Goal: Task Accomplishment & Management: Complete application form

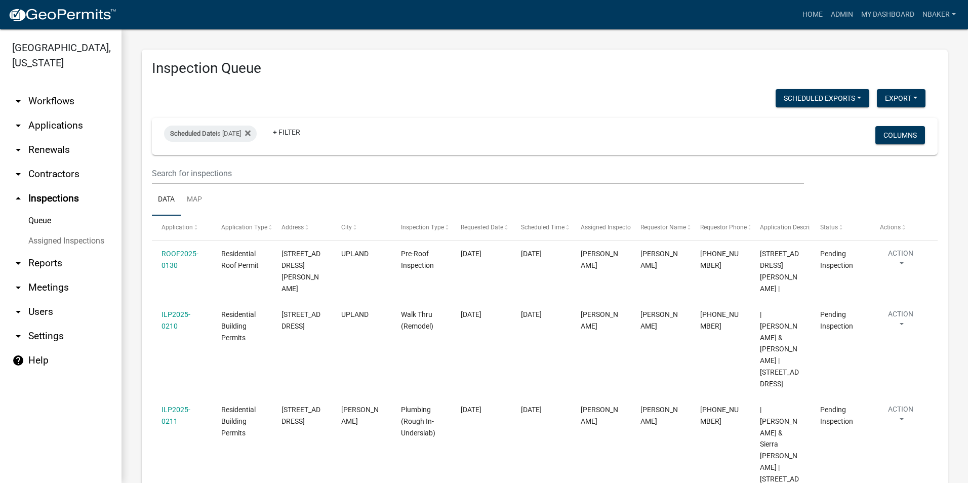
scroll to position [56, 0]
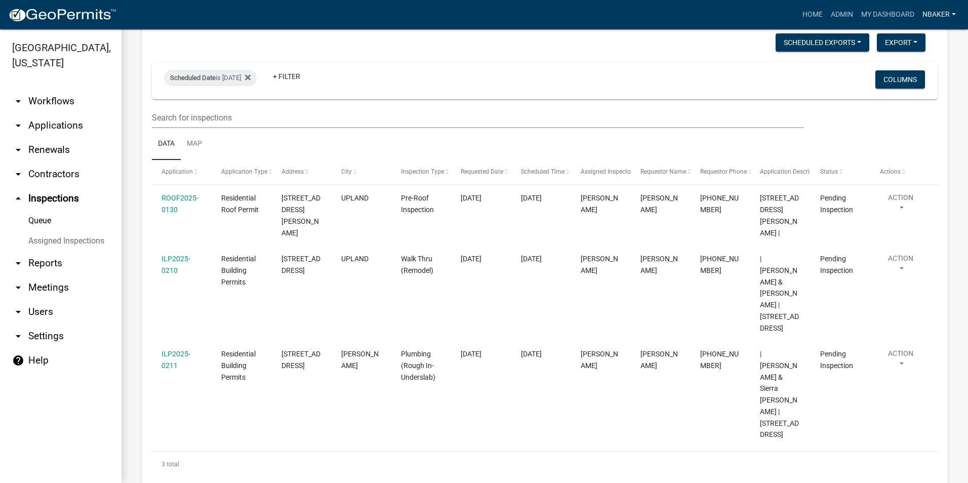
click at [951, 14] on link "nbaker" at bounding box center [940, 14] width 42 height 19
click at [913, 108] on link "Logout" at bounding box center [919, 99] width 81 height 24
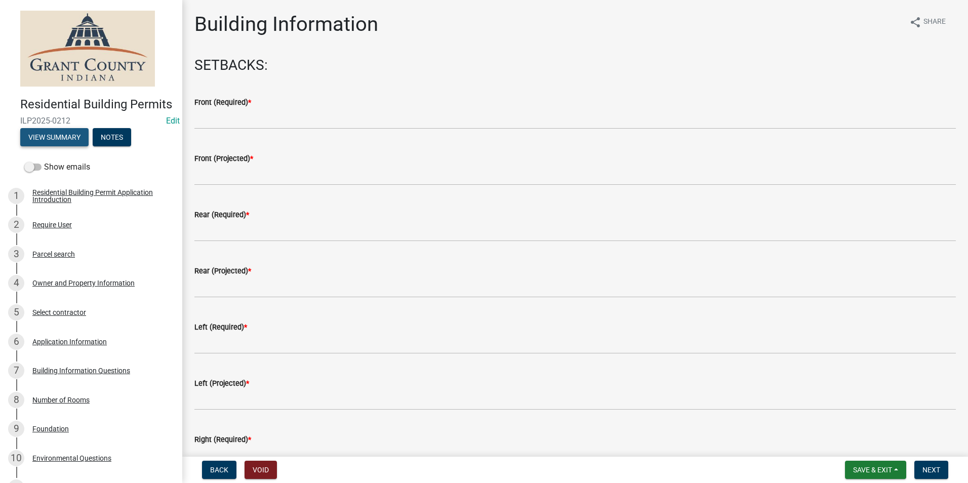
click at [59, 146] on button "View Summary" at bounding box center [54, 137] width 68 height 18
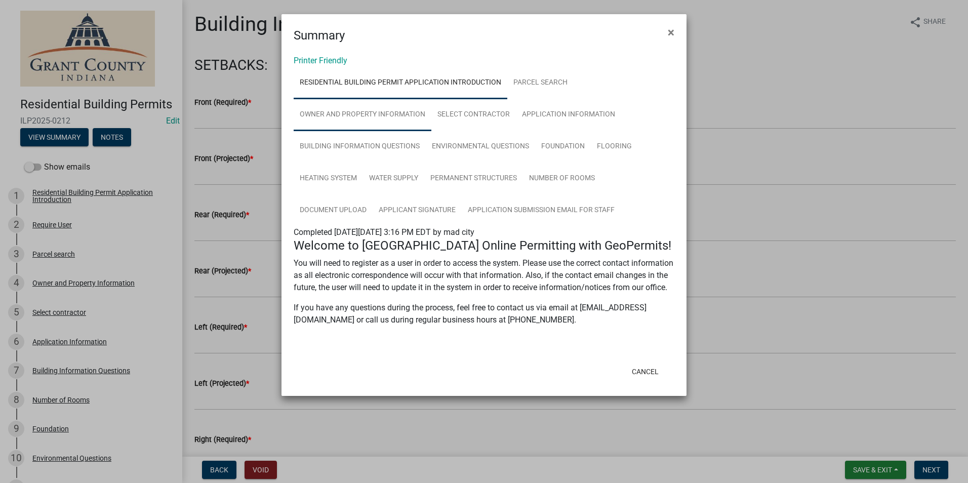
click at [382, 125] on link "Owner and Property Information" at bounding box center [363, 115] width 138 height 32
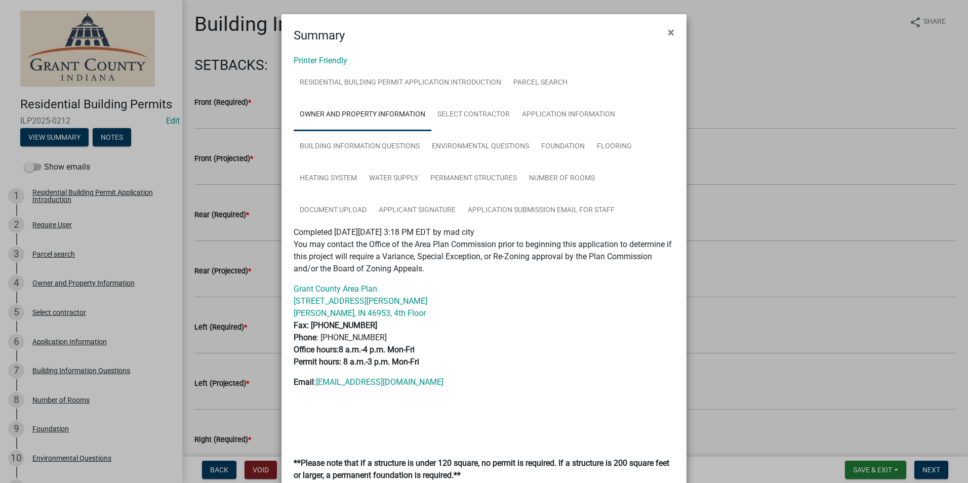
click at [227, 174] on ngb-modal-window "Summary × Printer Friendly Residential Building Permit Application Introduction…" at bounding box center [484, 241] width 968 height 483
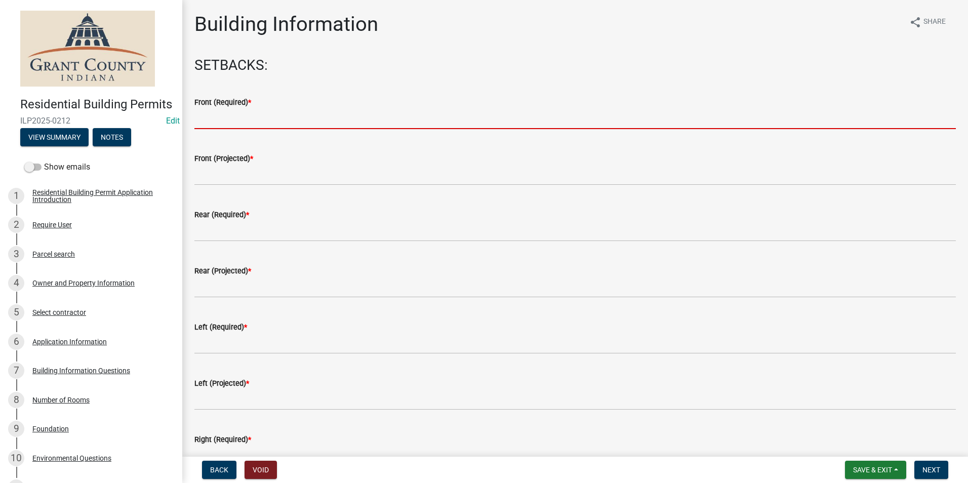
click at [243, 112] on input "text" at bounding box center [575, 118] width 762 height 21
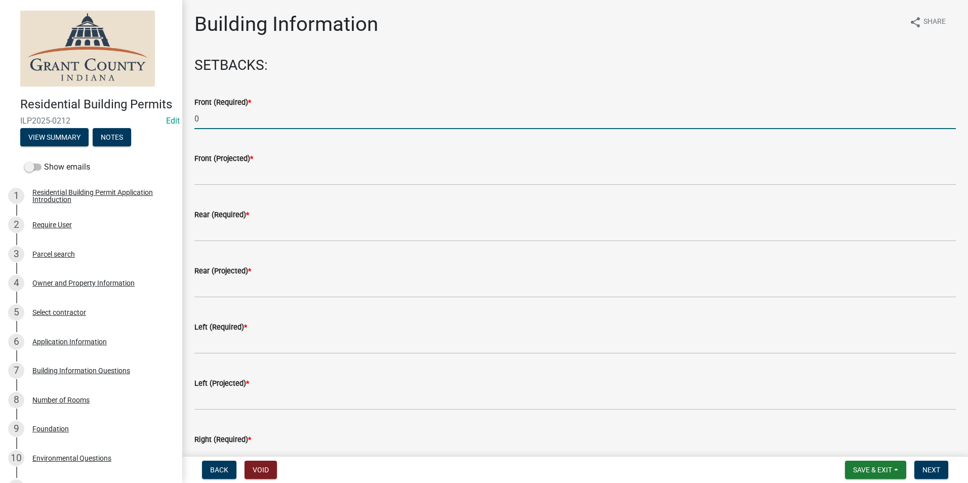
type input "0"
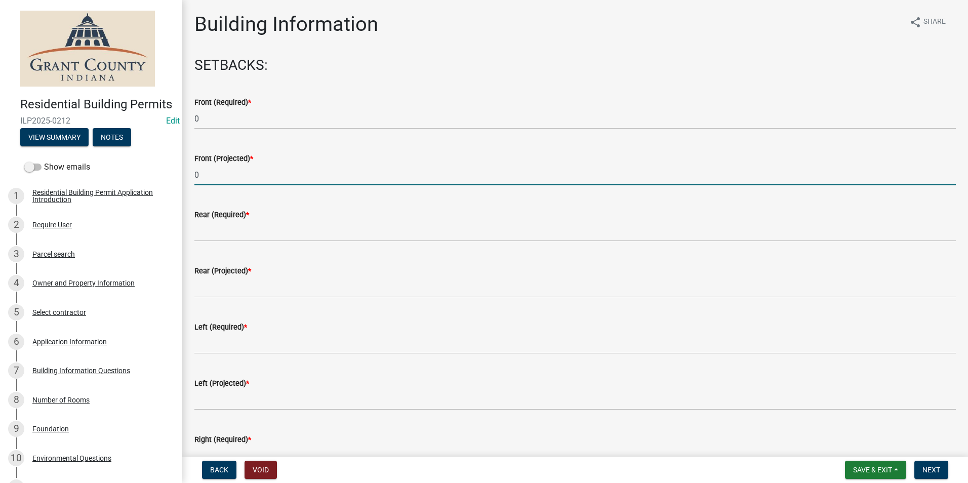
type input "0"
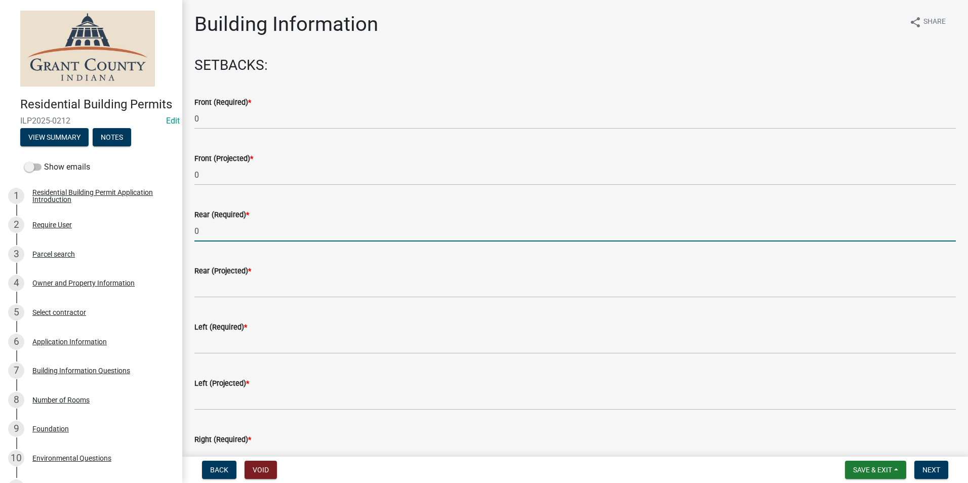
type input "0"
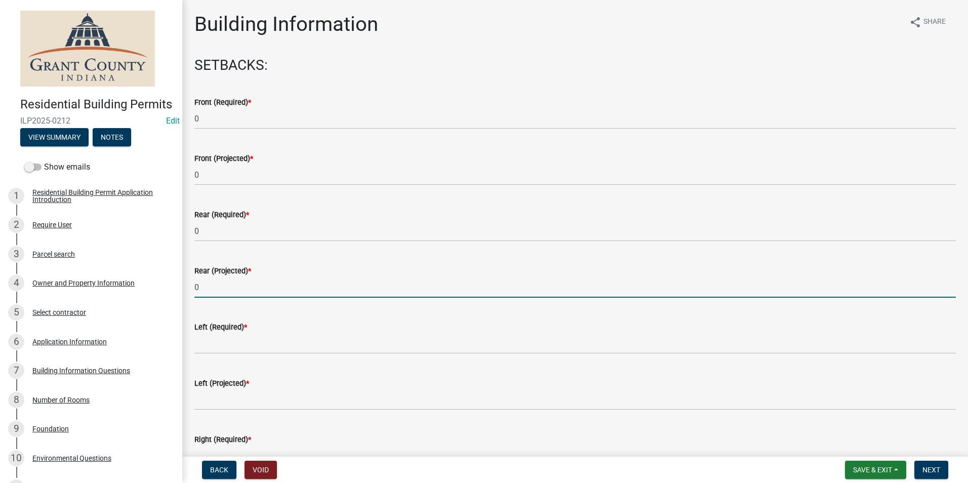
type input "0"
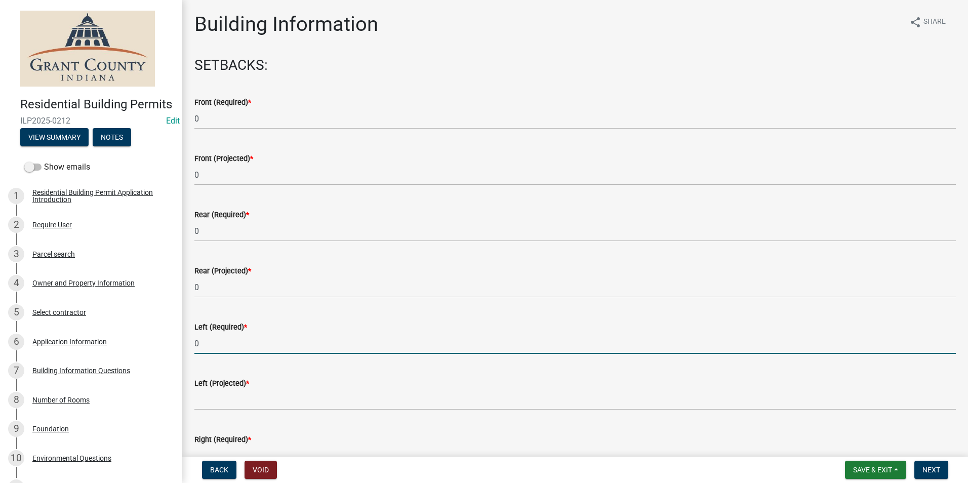
type input "0"
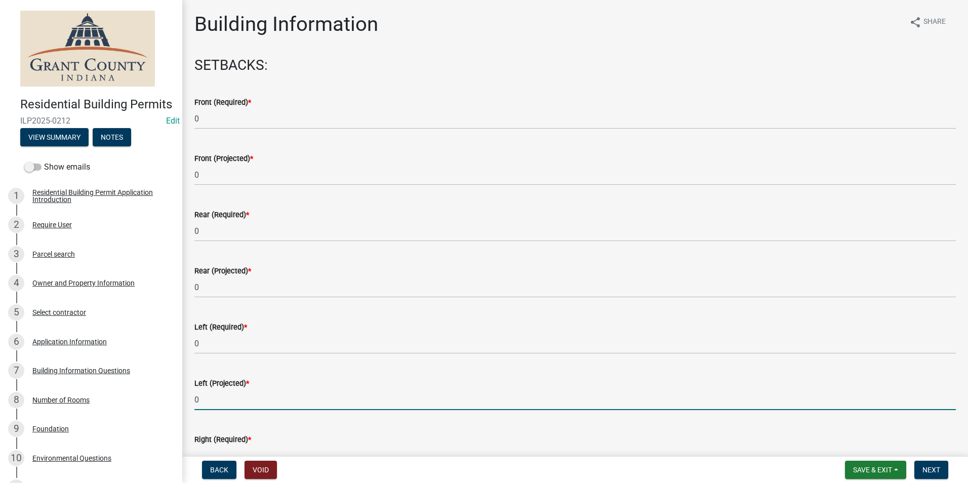
type input "0"
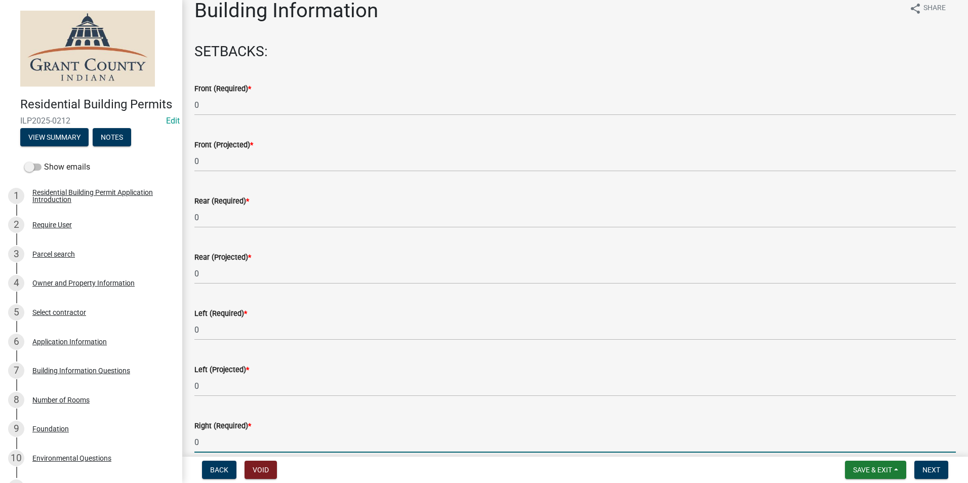
type input "0"
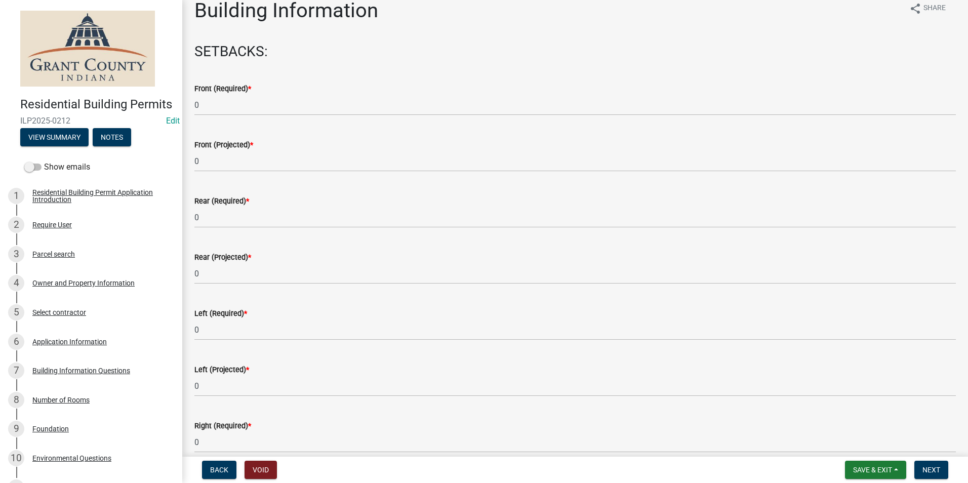
scroll to position [286, 0]
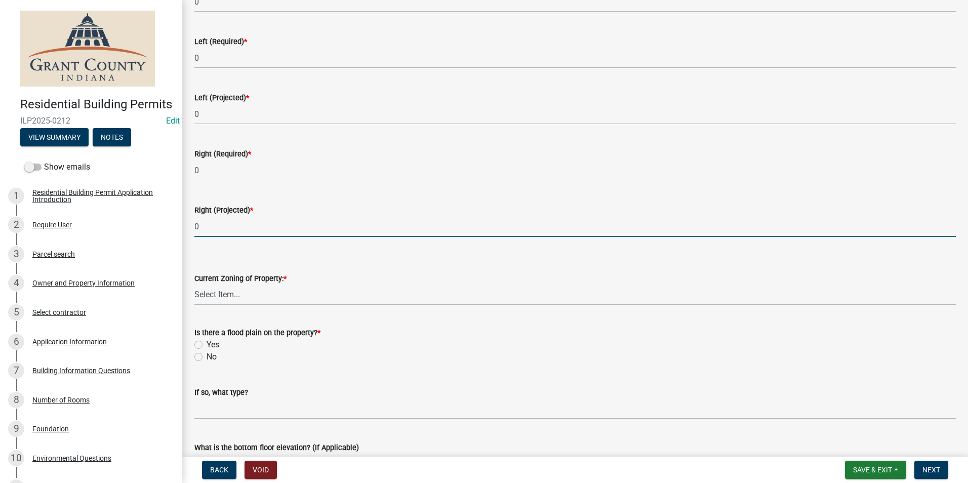
type input "0"
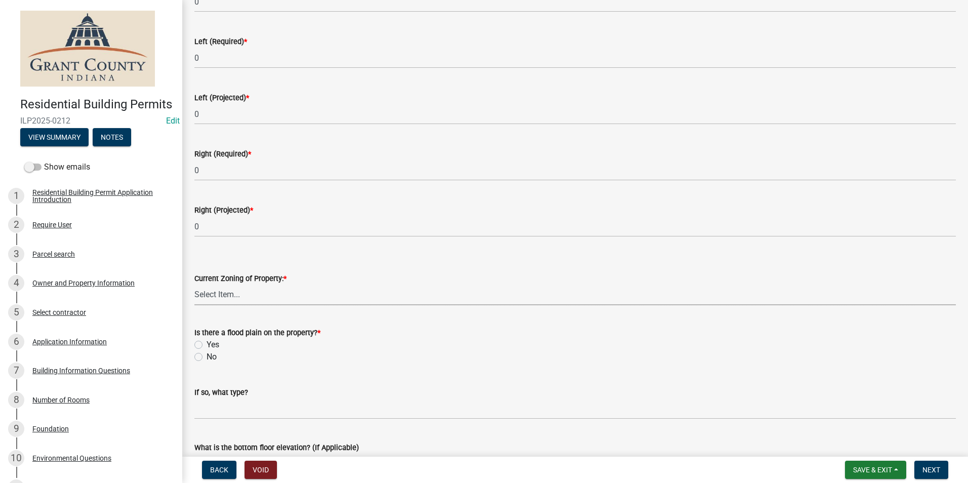
drag, startPoint x: 336, startPoint y: 287, endPoint x: 326, endPoint y: 283, distance: 10.6
click at [336, 287] on select "Select Item... AG RS R1 R2 R3 R4 R5 PB NC LB CC GB I1 I2 I3 MH" at bounding box center [575, 295] width 762 height 21
click at [64, 146] on button "View Summary" at bounding box center [54, 137] width 68 height 18
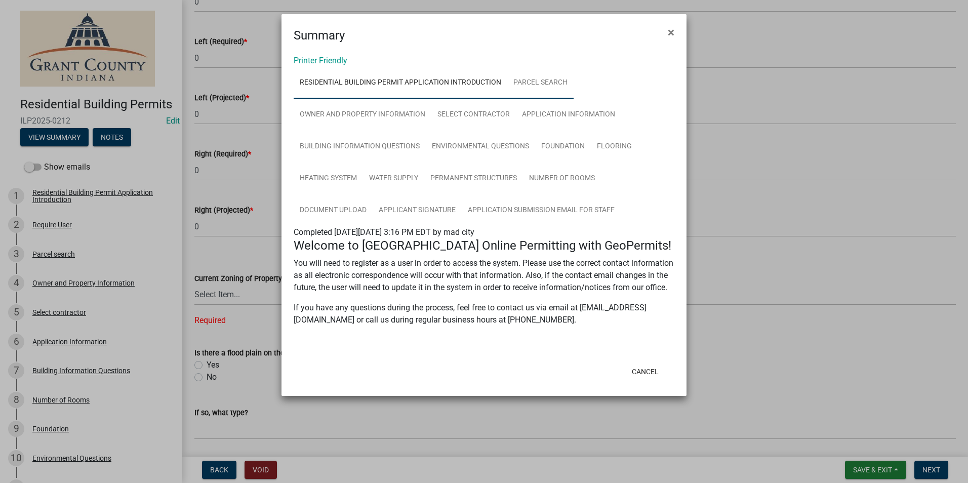
click at [516, 85] on link "Parcel search" at bounding box center [540, 83] width 66 height 32
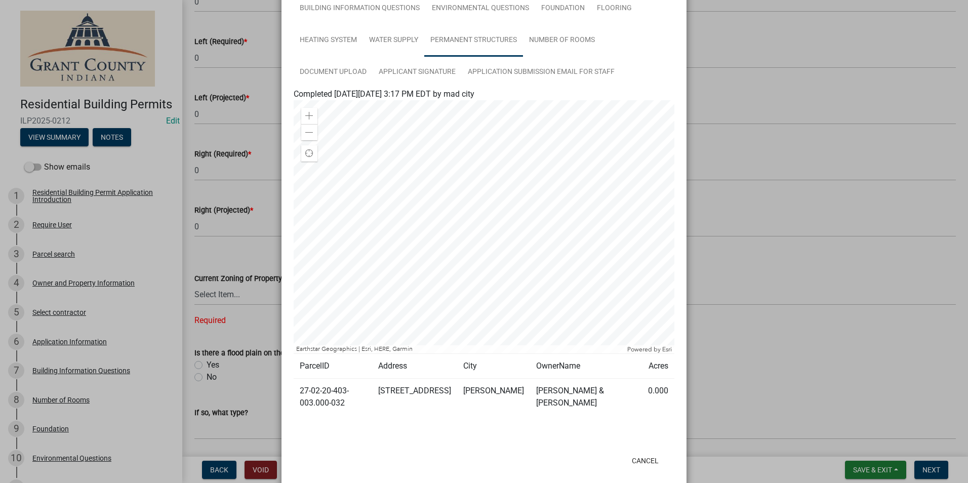
scroll to position [142, 0]
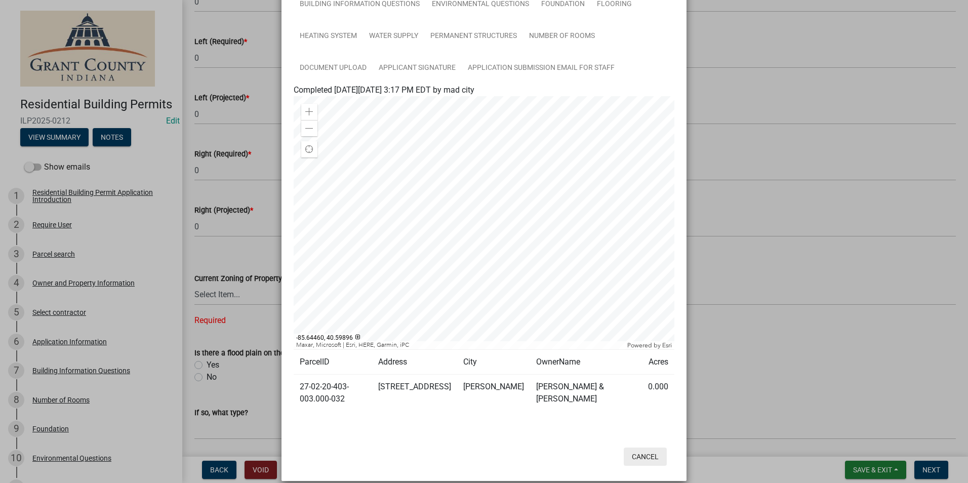
click at [648, 451] on button "Cancel" at bounding box center [645, 457] width 43 height 18
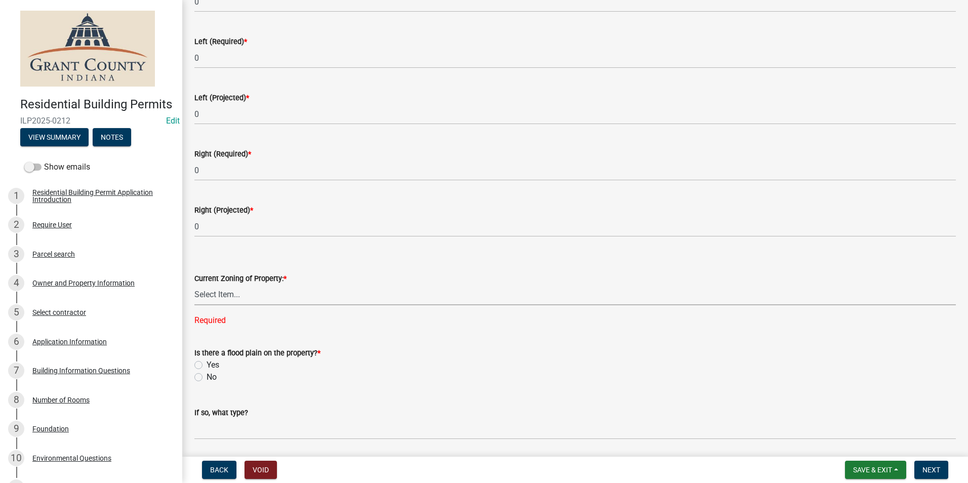
click at [264, 298] on select "Select Item... AG RS R1 R2 R3 R4 R5 PB NC LB CC GB I1 I2 I3 MH" at bounding box center [575, 295] width 762 height 21
click at [194, 285] on select "Select Item... AG RS R1 R2 R3 R4 R5 PB NC LB CC GB I1 I2 I3 MH" at bounding box center [575, 295] width 762 height 21
select select "b7a28d33-9205-4004-9658-b088d183e0a4"
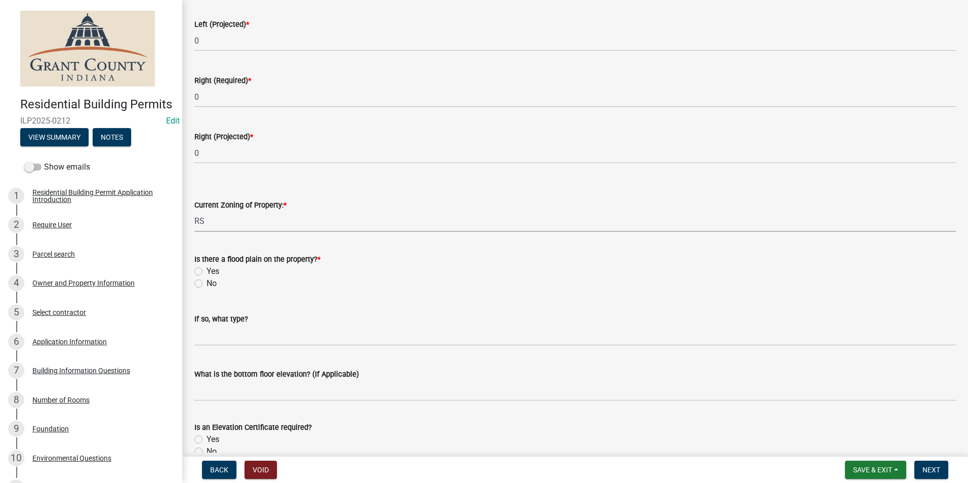
scroll to position [438, 0]
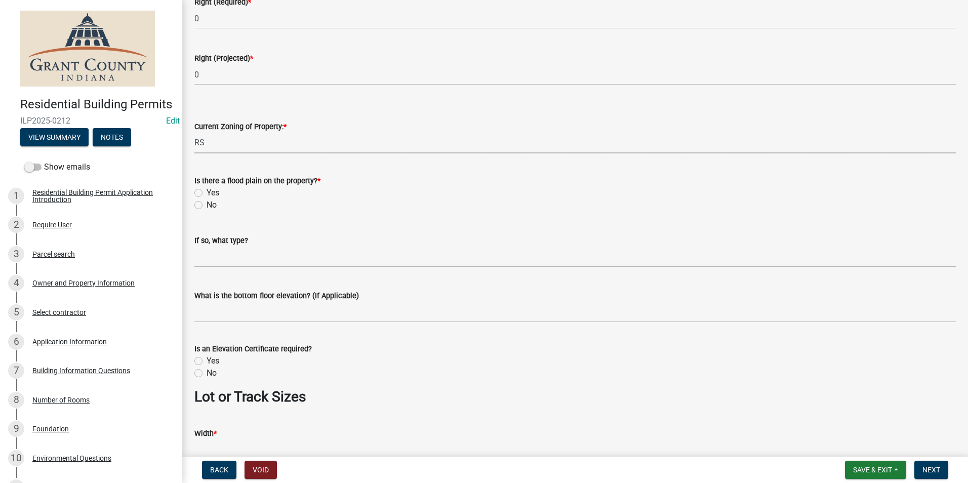
click at [207, 204] on label "No" at bounding box center [212, 205] width 10 height 12
click at [207, 204] on input "No" at bounding box center [210, 202] width 7 height 7
radio input "true"
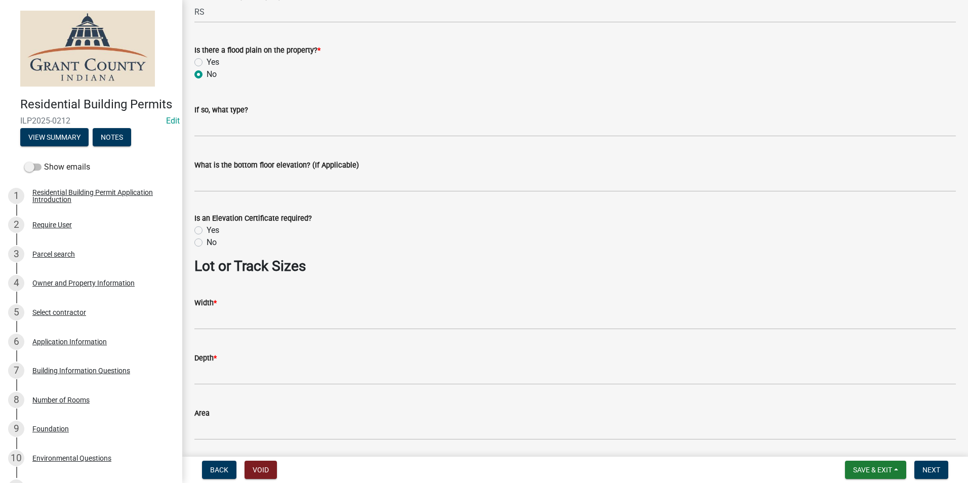
scroll to position [678, 0]
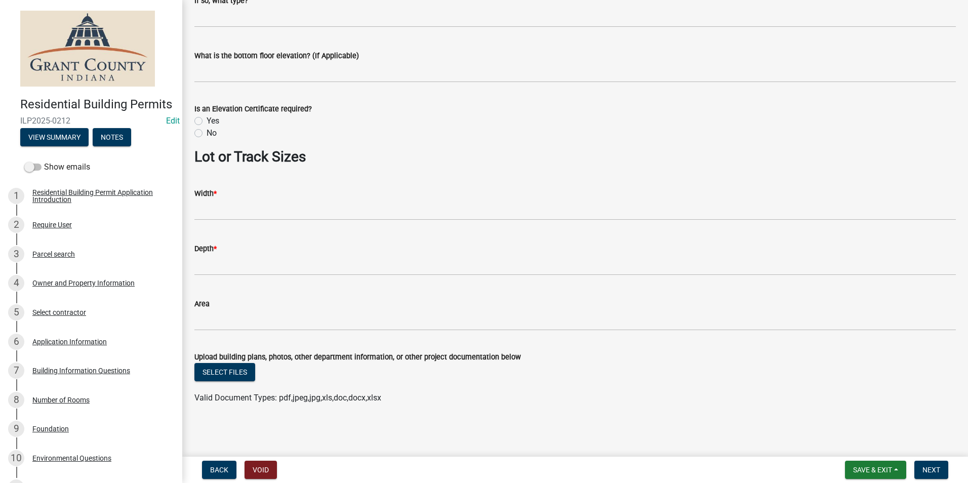
click at [207, 134] on label "No" at bounding box center [212, 133] width 10 height 12
click at [207, 134] on input "No" at bounding box center [210, 130] width 7 height 7
radio input "true"
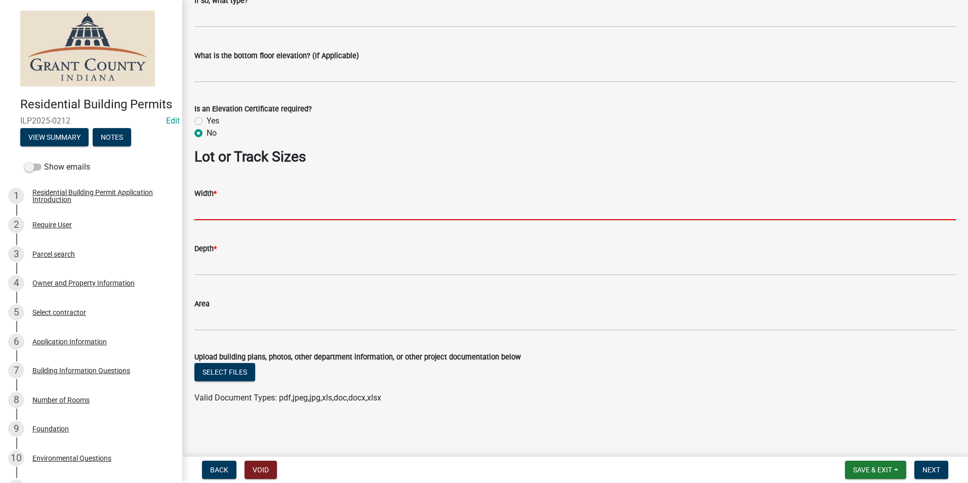
click at [224, 218] on input "Width *" at bounding box center [575, 210] width 762 height 21
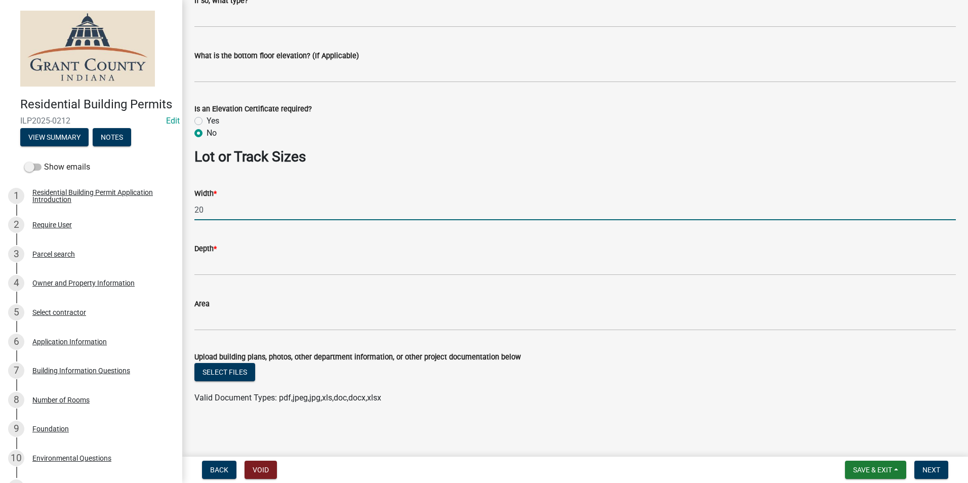
type input "2"
type input "220"
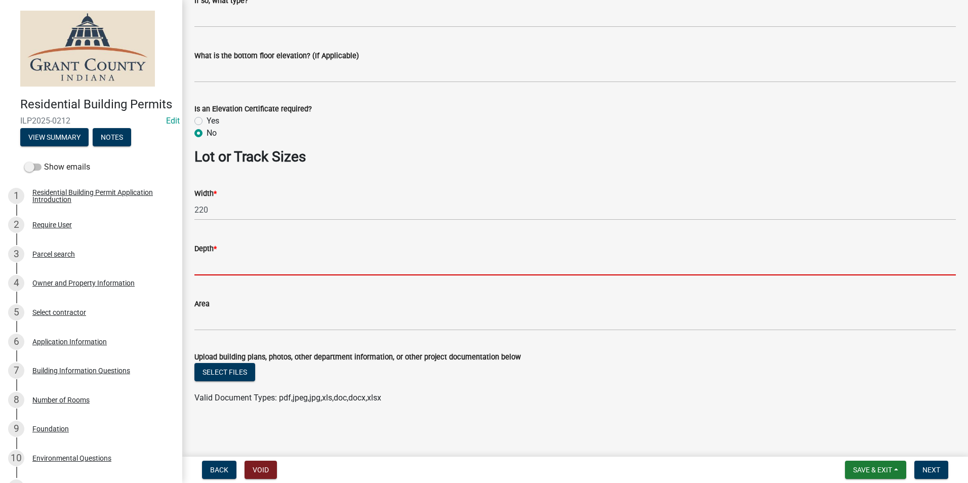
click at [208, 260] on input "Depth *" at bounding box center [575, 265] width 762 height 21
click at [207, 265] on input "Depth *" at bounding box center [575, 265] width 762 height 21
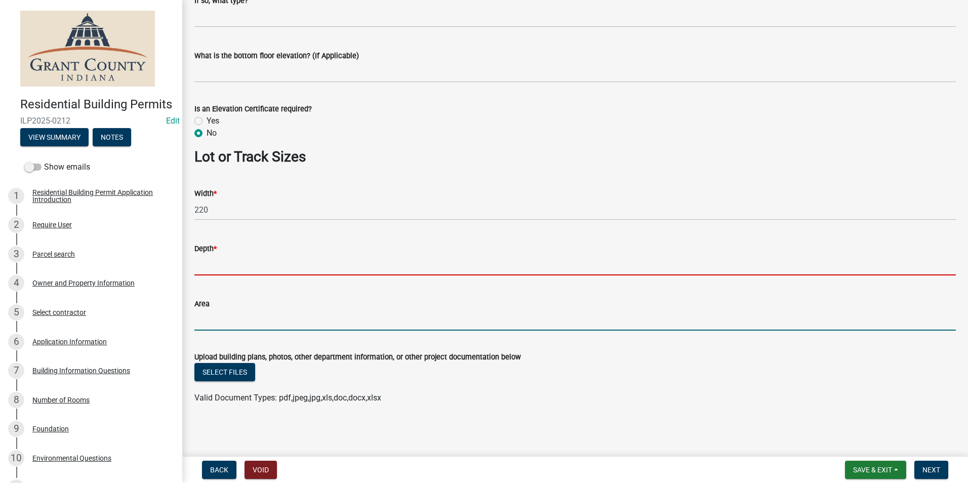
click at [200, 327] on input "Area" at bounding box center [575, 320] width 762 height 21
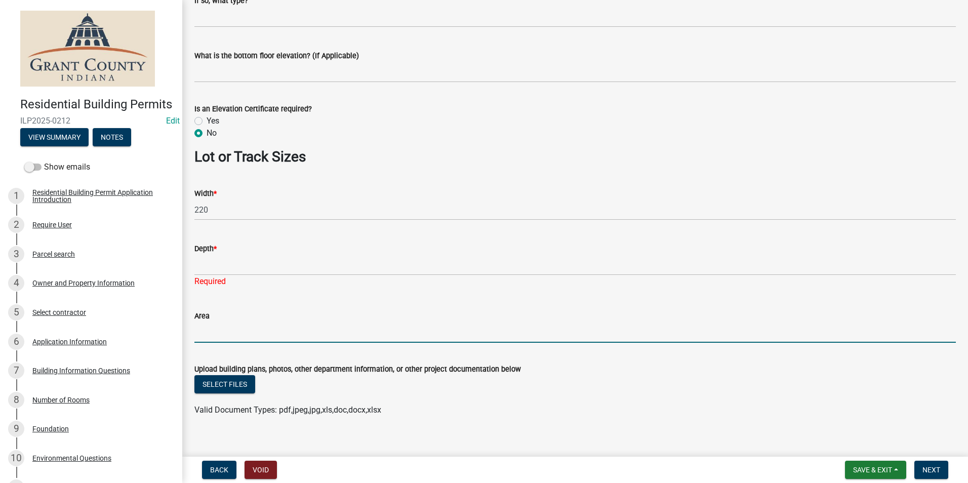
click at [201, 276] on div "Required" at bounding box center [575, 282] width 762 height 12
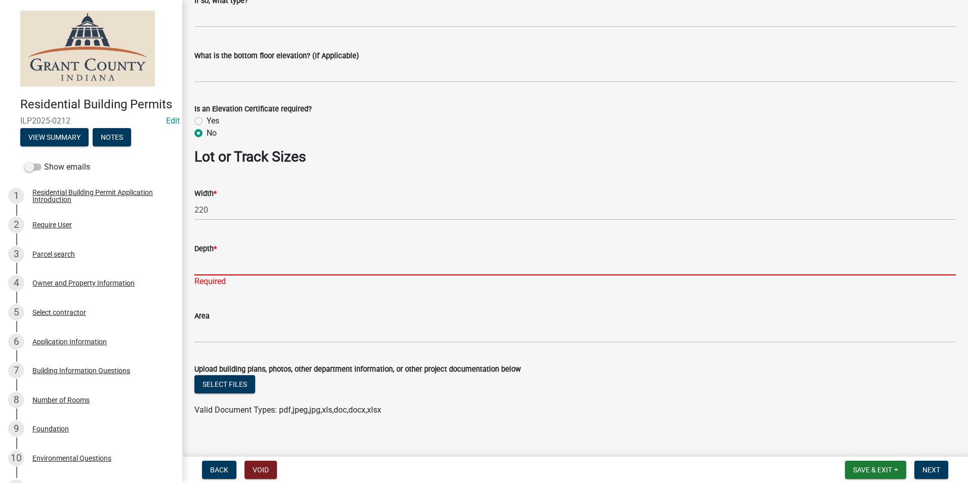
click at [204, 269] on input "Depth *" at bounding box center [575, 265] width 762 height 21
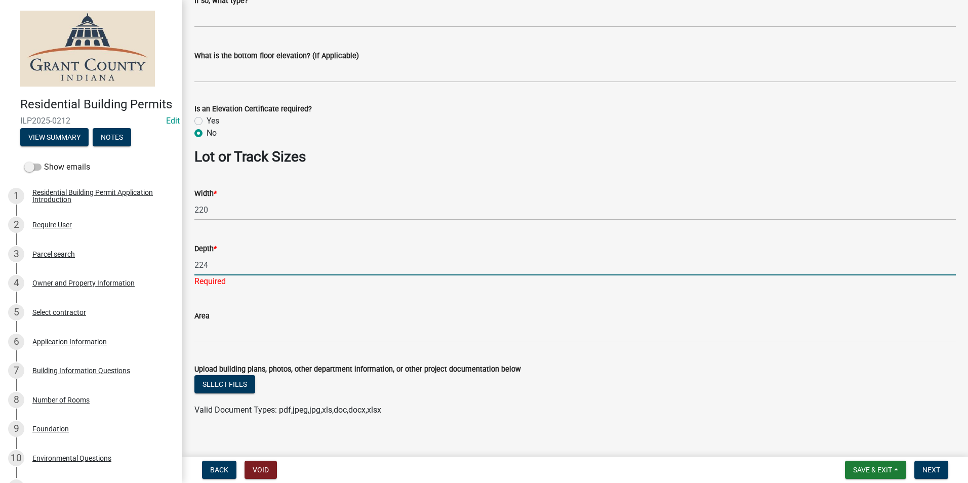
type input "224"
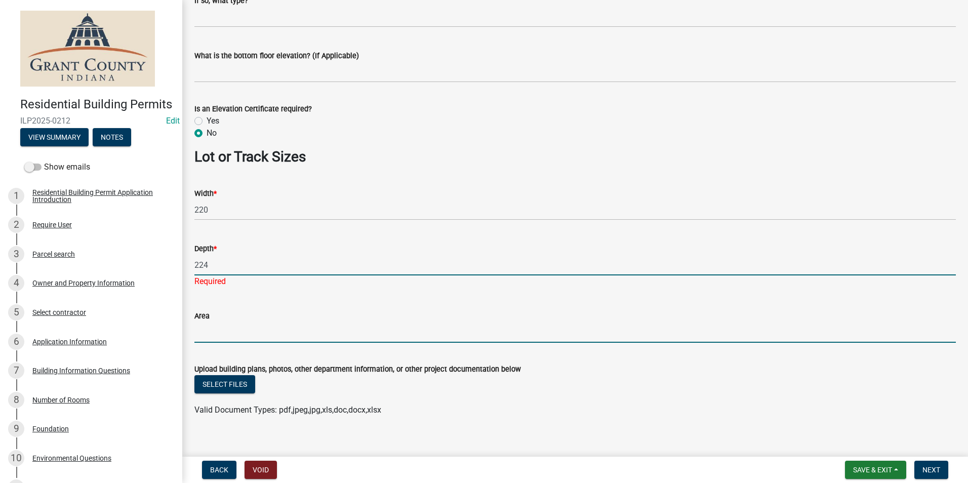
click at [218, 333] on wm-data-entity-input "Area" at bounding box center [575, 323] width 762 height 55
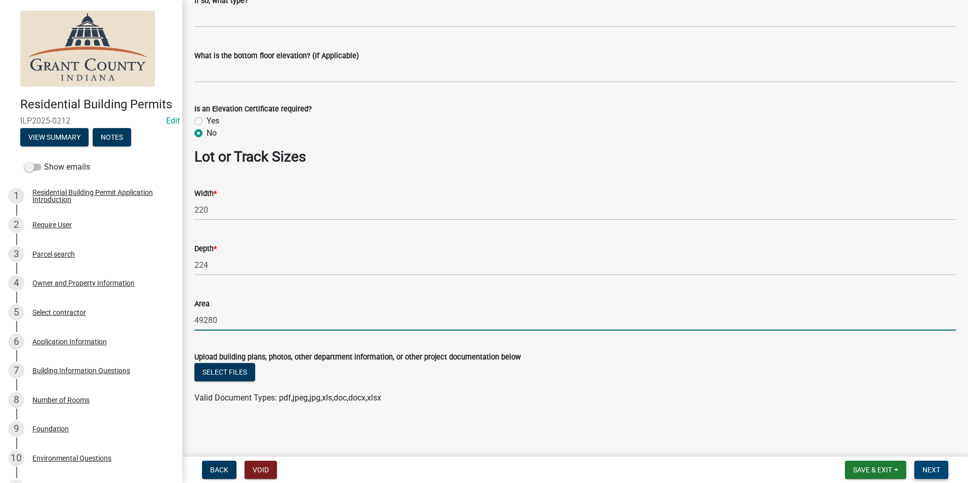
type input "49280"
click at [945, 473] on button "Next" at bounding box center [932, 470] width 34 height 18
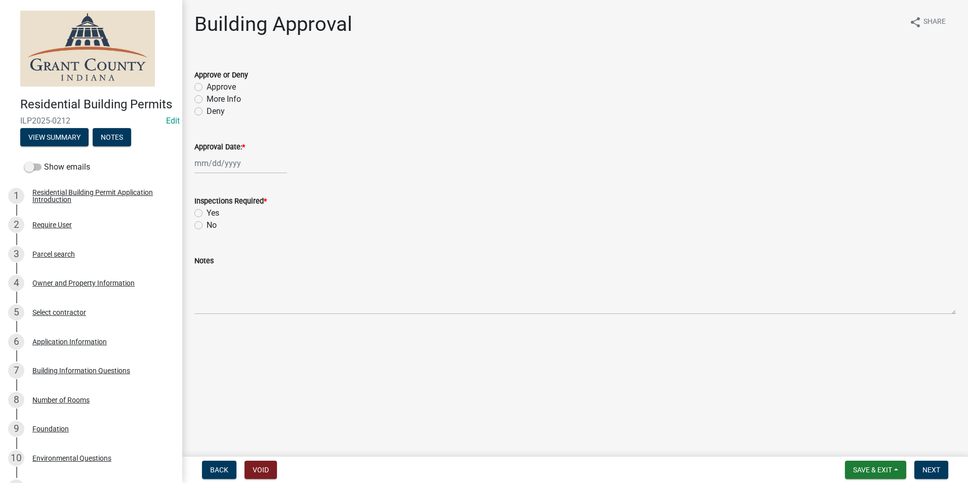
click at [207, 89] on label "Approve" at bounding box center [221, 87] width 29 height 12
click at [207, 88] on input "Approve" at bounding box center [210, 84] width 7 height 7
radio input "true"
click at [218, 168] on div at bounding box center [240, 163] width 93 height 21
select select "8"
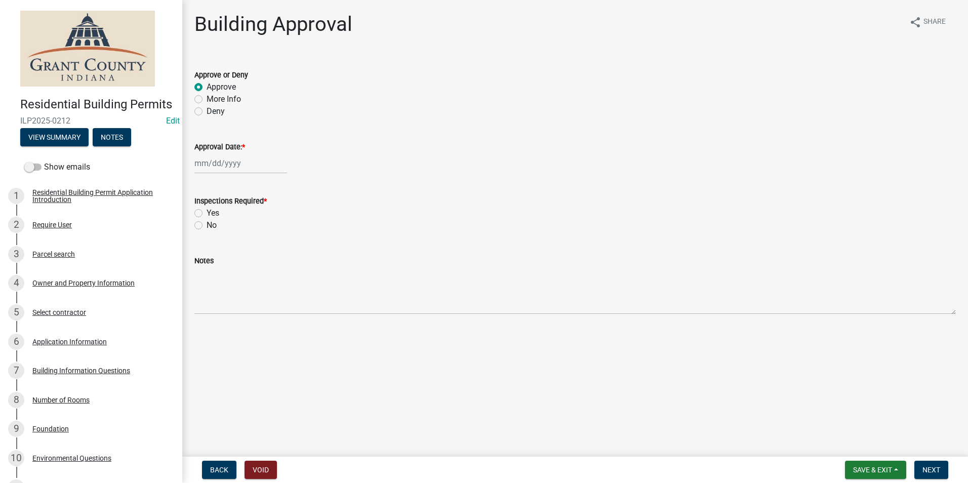
select select "2025"
click at [240, 251] on div "13" at bounding box center [237, 250] width 16 height 16
type input "08/13/2025"
click at [207, 211] on label "Yes" at bounding box center [213, 213] width 13 height 12
click at [207, 211] on input "Yes" at bounding box center [210, 210] width 7 height 7
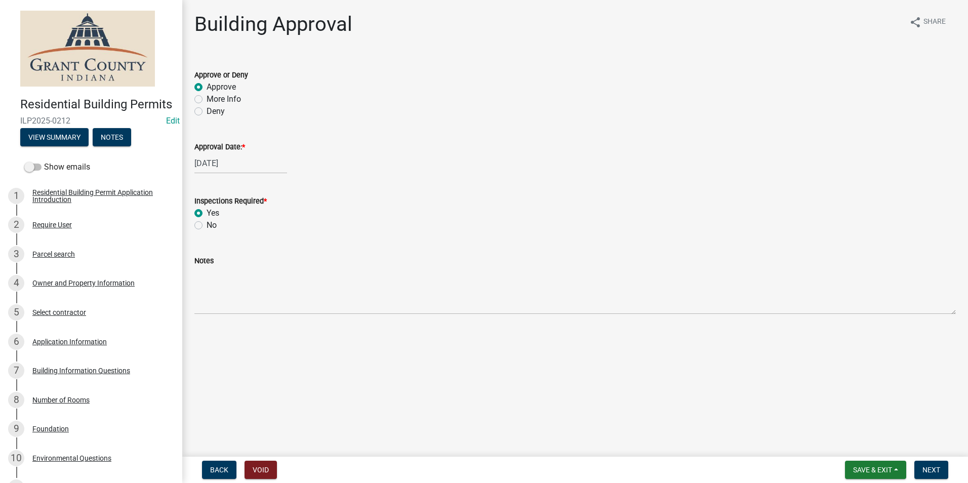
radio input "true"
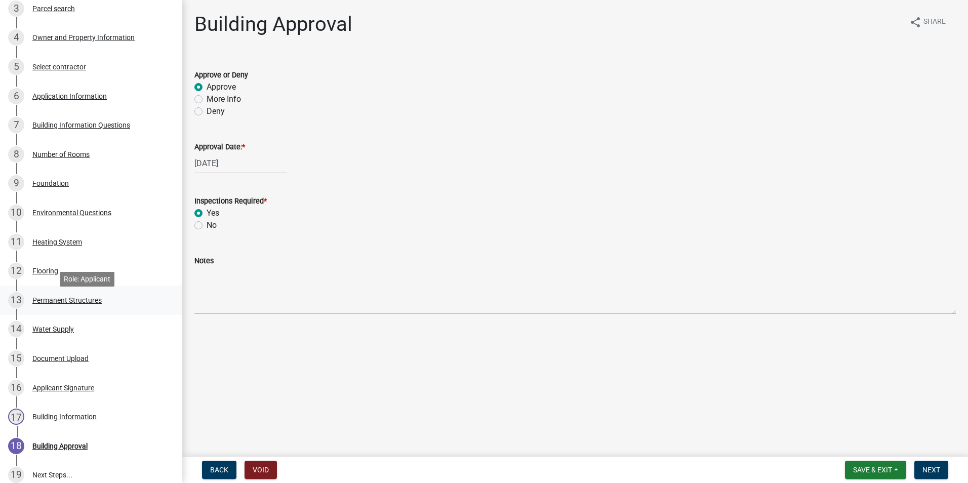
scroll to position [253, 0]
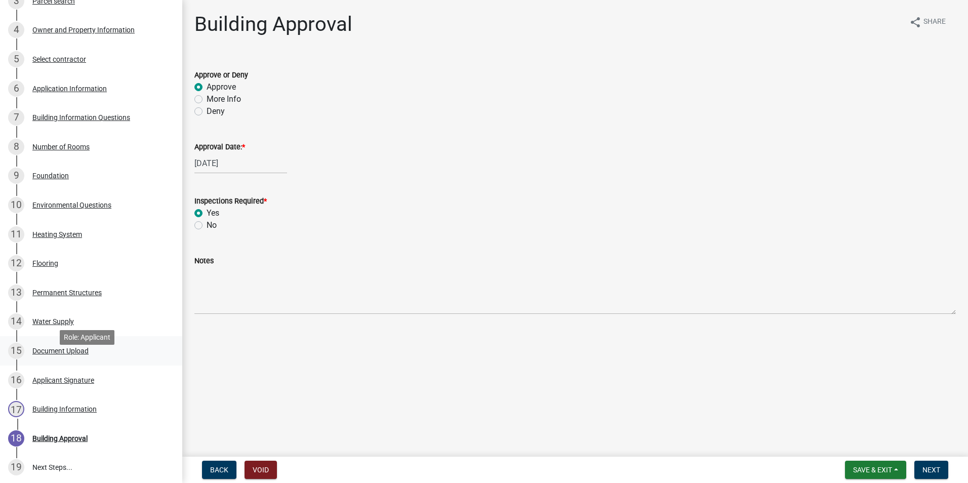
click at [85, 355] on div "Document Upload" at bounding box center [60, 350] width 56 height 7
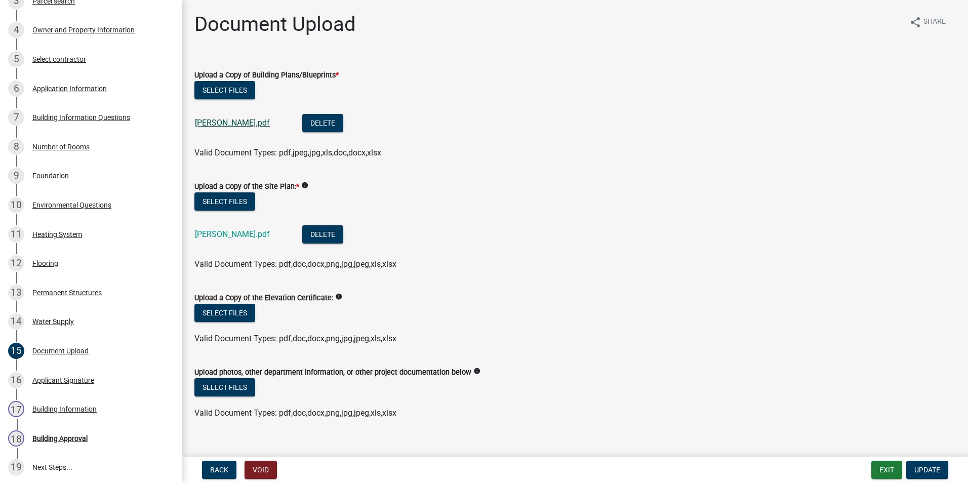
click at [205, 122] on link "Davis.pdf" at bounding box center [232, 123] width 75 height 10
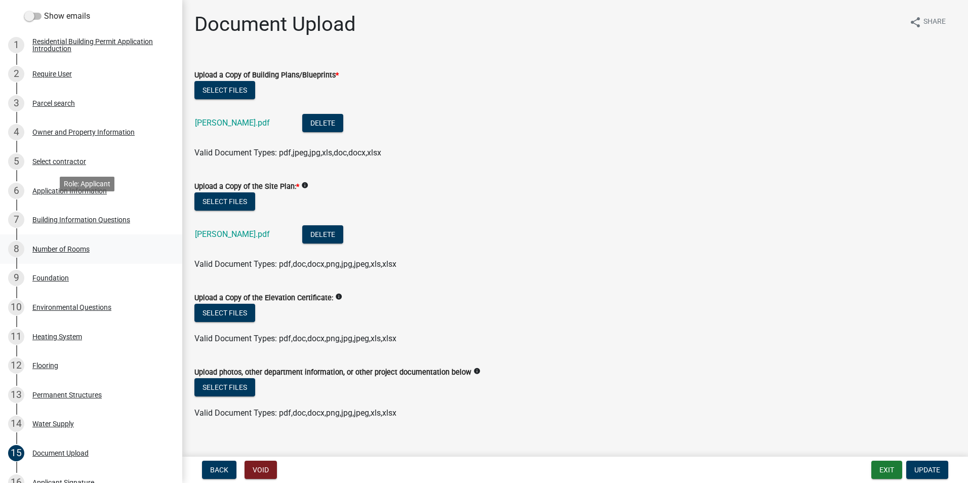
scroll to position [101, 0]
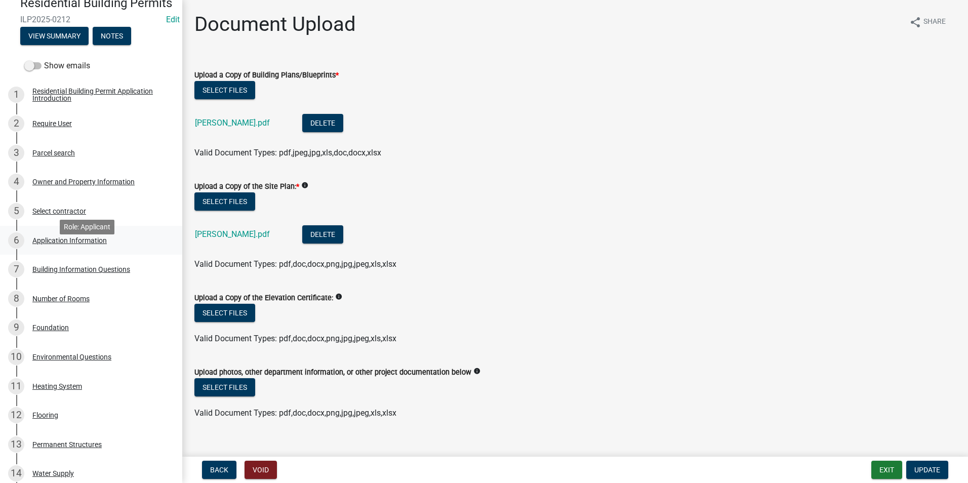
click at [66, 244] on div "Application Information" at bounding box center [69, 240] width 74 height 7
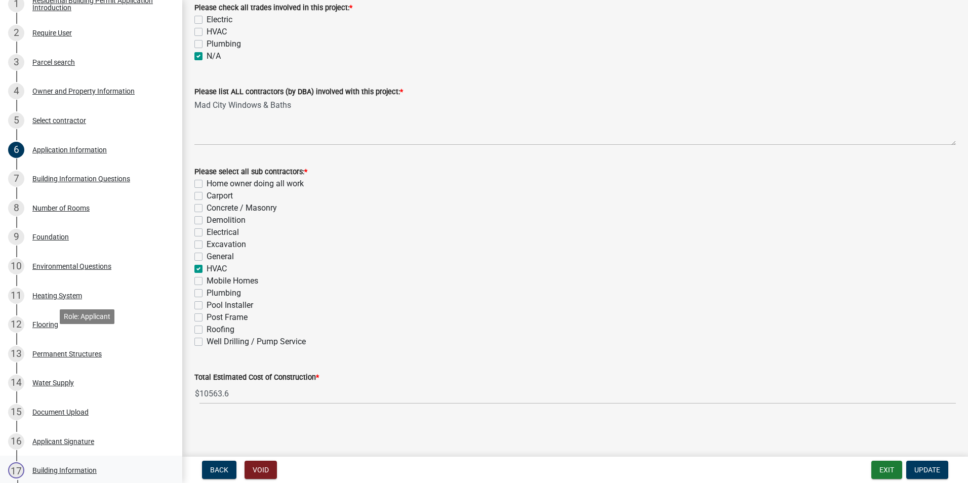
scroll to position [338, 0]
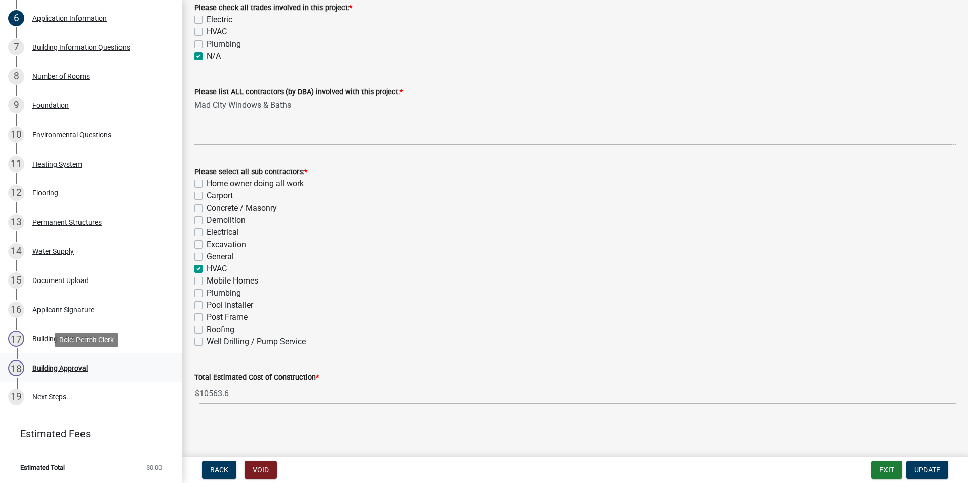
click at [87, 361] on div "18 Building Approval" at bounding box center [87, 368] width 158 height 16
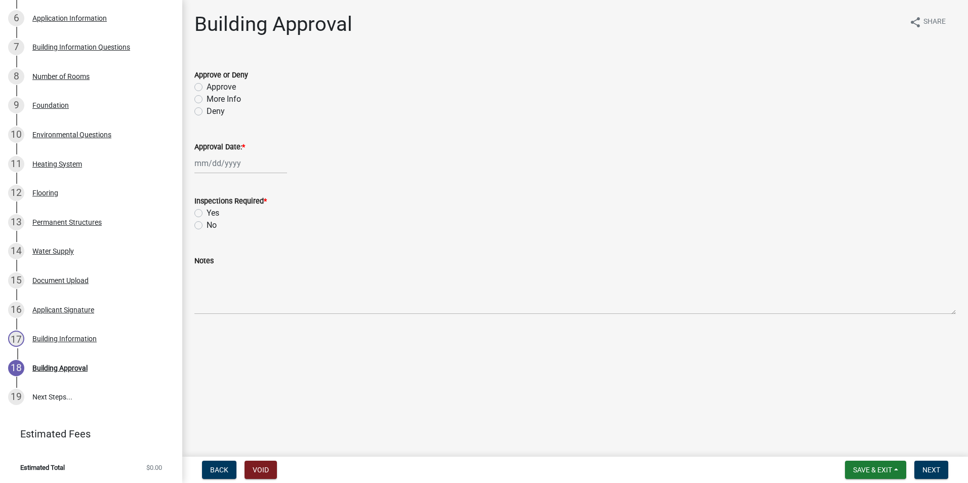
click at [207, 86] on label "Approve" at bounding box center [221, 87] width 29 height 12
click at [207, 86] on input "Approve" at bounding box center [210, 84] width 7 height 7
radio input "true"
select select "8"
select select "2025"
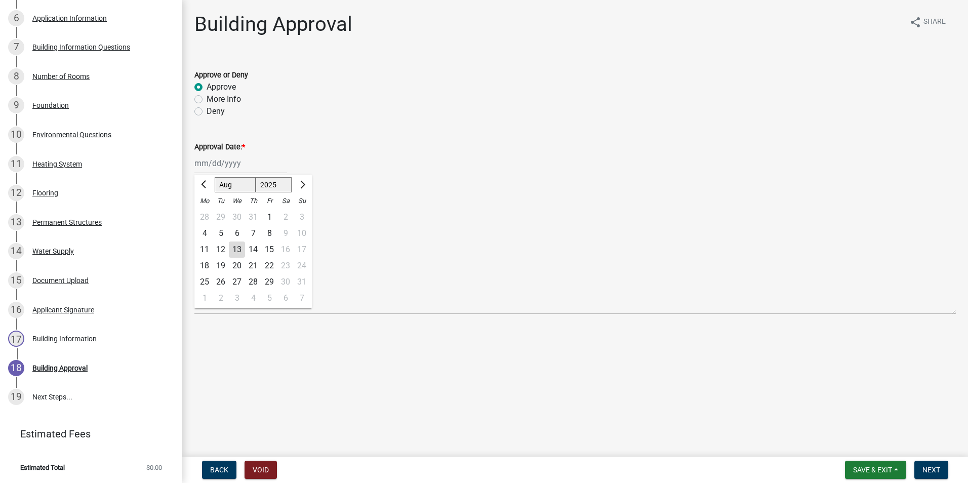
click at [227, 170] on div "Jan Feb Mar Apr May Jun Jul Aug Sep Oct Nov Dec 1525 1526 1527 1528 1529 1530 1…" at bounding box center [240, 163] width 93 height 21
click at [238, 250] on div "13" at bounding box center [237, 250] width 16 height 16
type input "08/13/2025"
click at [207, 212] on label "Yes" at bounding box center [213, 213] width 13 height 12
click at [207, 212] on input "Yes" at bounding box center [210, 210] width 7 height 7
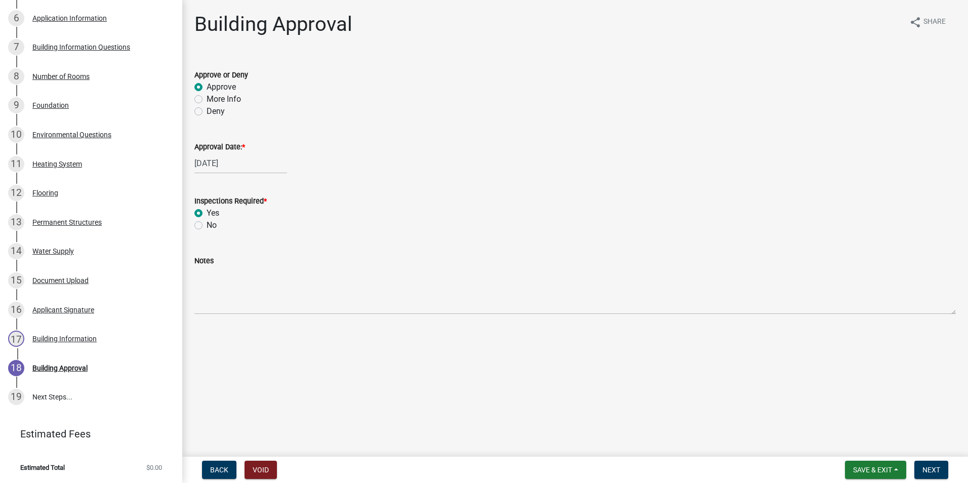
radio input "true"
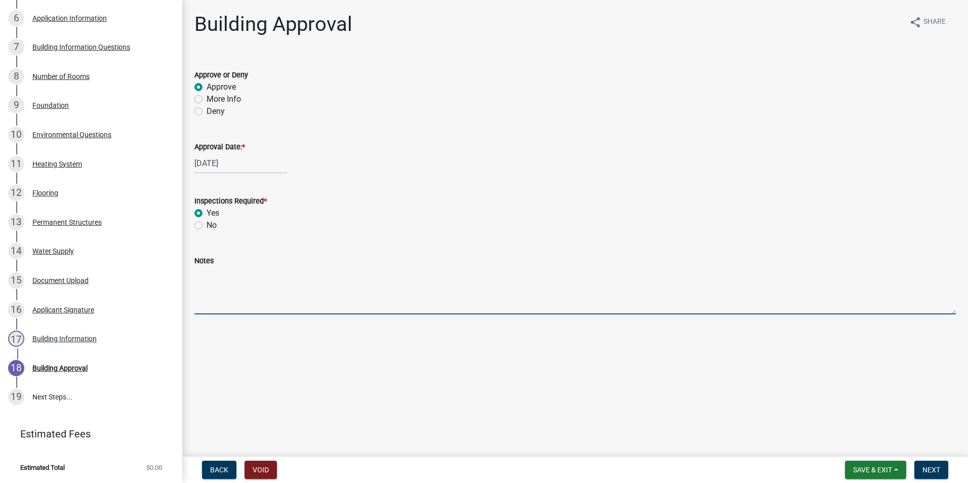
click at [237, 268] on textarea "Notes" at bounding box center [575, 291] width 762 height 48
type textarea "r"
type textarea "REPLACING WINDOWS; SIZING OF WINDOWS WILL NOT BE CHANGING"
click at [937, 474] on span "Next" at bounding box center [932, 470] width 18 height 8
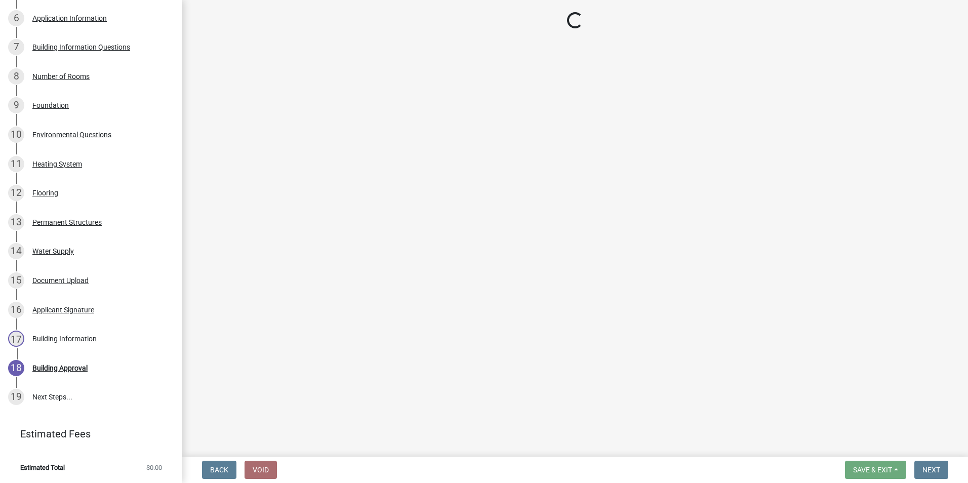
scroll to position [542, 0]
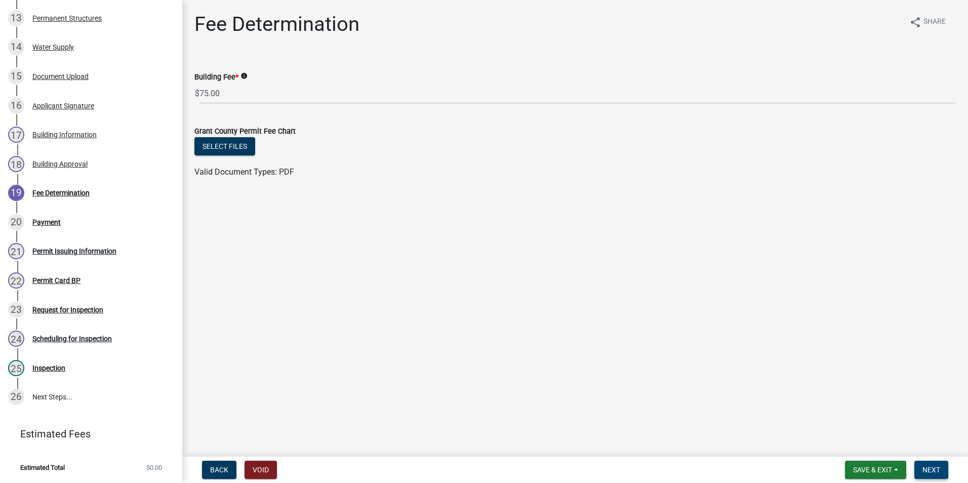
click at [942, 467] on button "Next" at bounding box center [932, 470] width 34 height 18
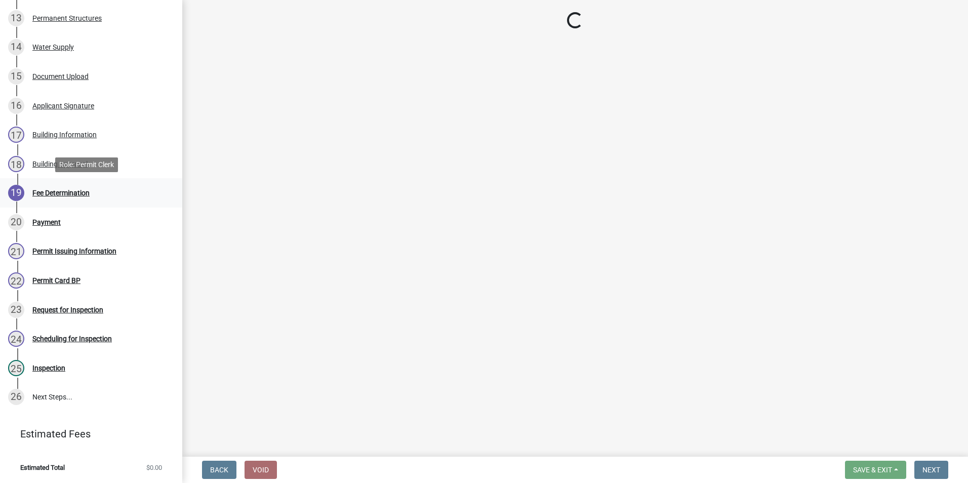
select select "3: 3"
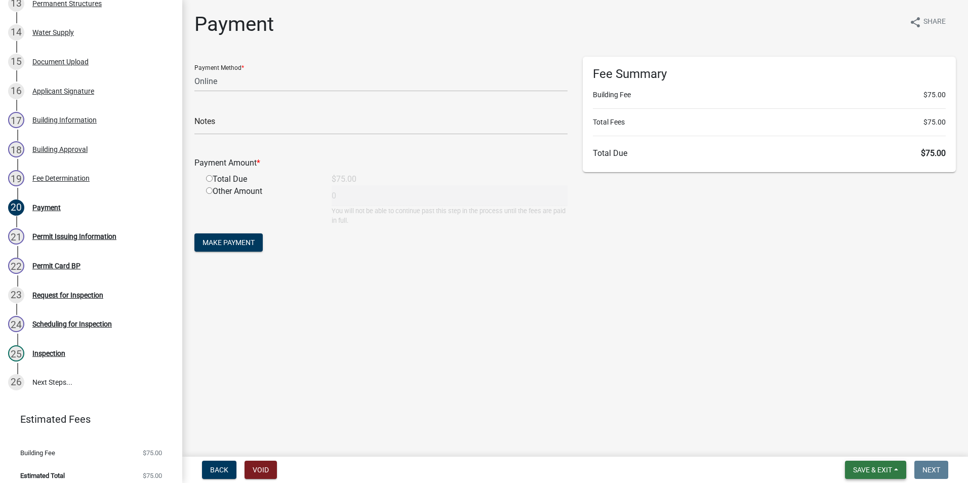
click at [867, 467] on span "Save & Exit" at bounding box center [872, 470] width 39 height 8
click at [868, 455] on button "Save & Exit" at bounding box center [866, 444] width 81 height 24
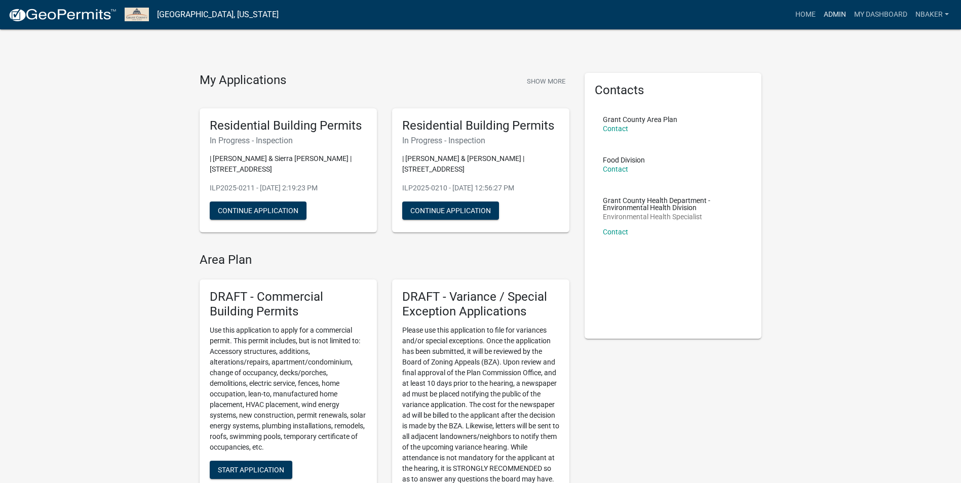
click at [840, 15] on link "Admin" at bounding box center [834, 14] width 30 height 19
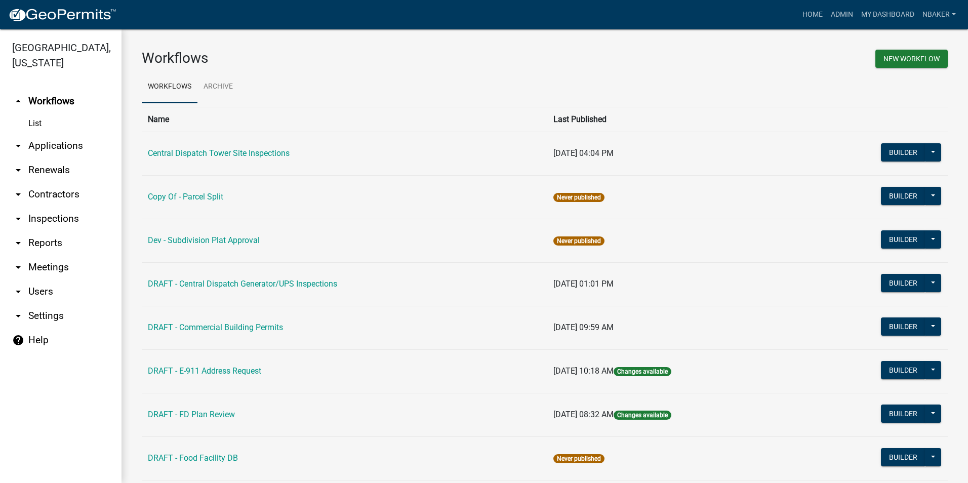
click at [65, 134] on link "arrow_drop_down Applications" at bounding box center [61, 146] width 122 height 24
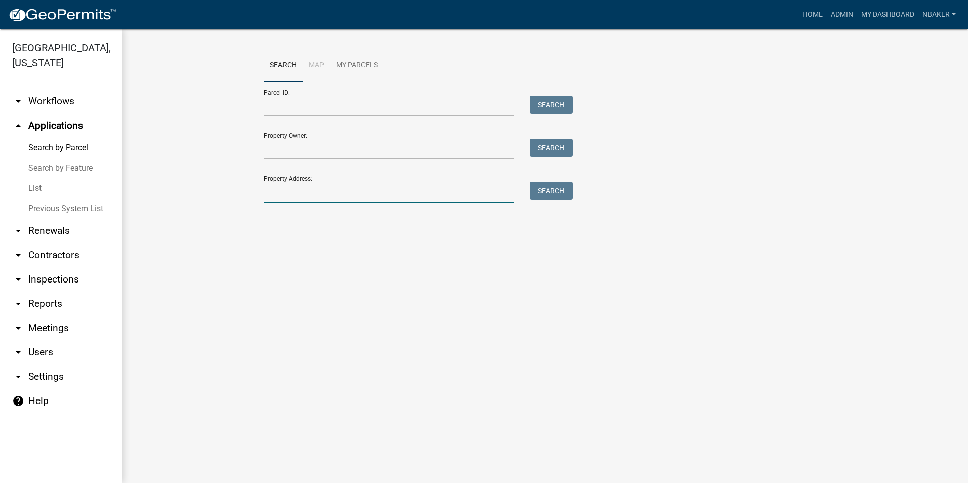
click at [276, 185] on input "Property Address:" at bounding box center [389, 192] width 251 height 21
type input "142 E Bragg"
click at [532, 183] on button "Search" at bounding box center [551, 191] width 43 height 18
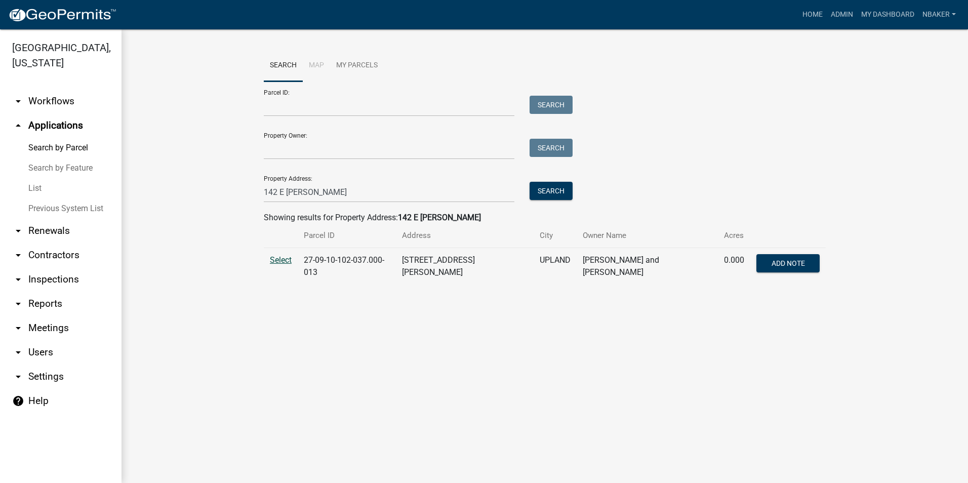
click at [275, 262] on span "Select" at bounding box center [281, 260] width 22 height 10
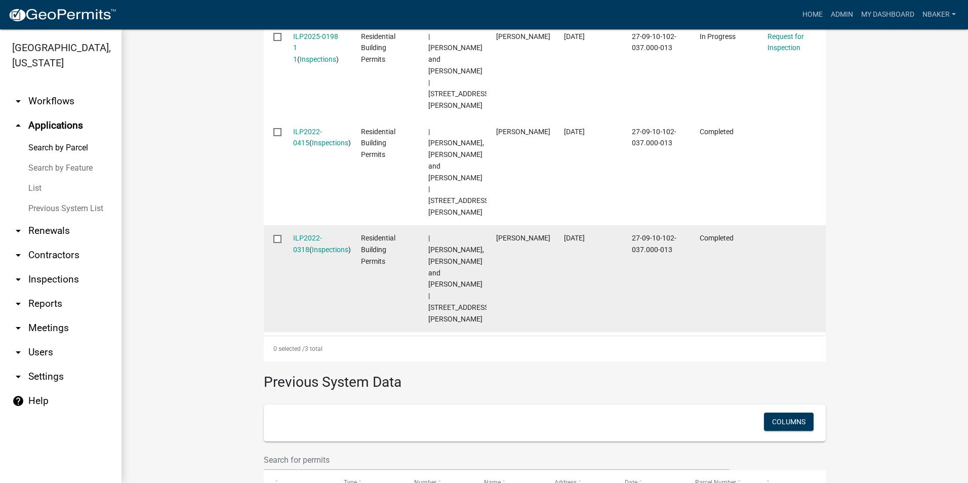
scroll to position [288, 0]
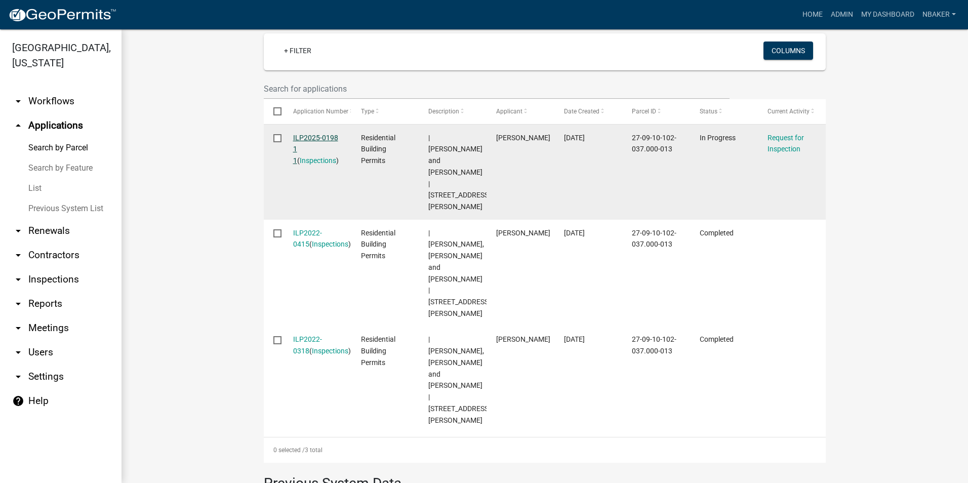
click at [317, 134] on link "ILP2025-0198 1 1" at bounding box center [315, 149] width 45 height 31
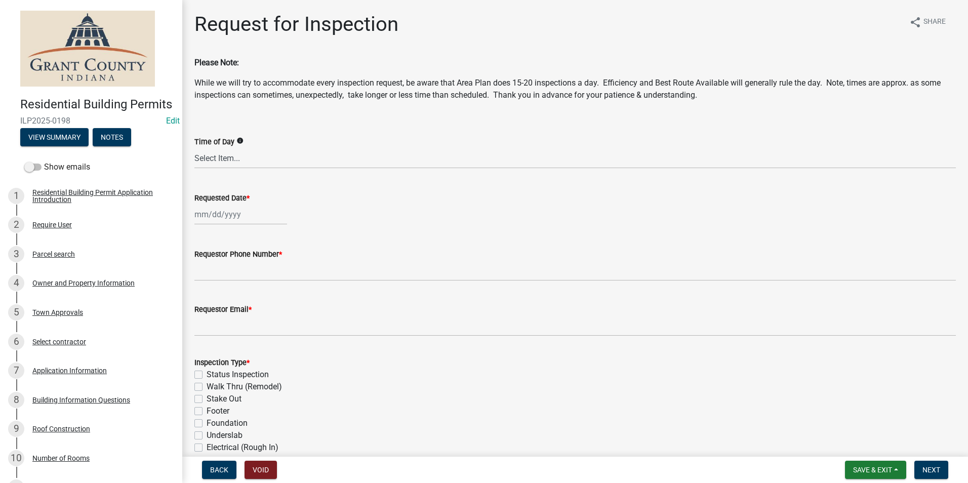
select select "8"
select select "2025"
click at [250, 212] on div "Jan Feb Mar Apr May Jun Jul Aug Sep Oct Nov Dec 1525 1526 1527 1528 1529 1530 1…" at bounding box center [240, 214] width 93 height 21
click at [255, 300] on div "14" at bounding box center [253, 301] width 16 height 16
type input "[DATE]"
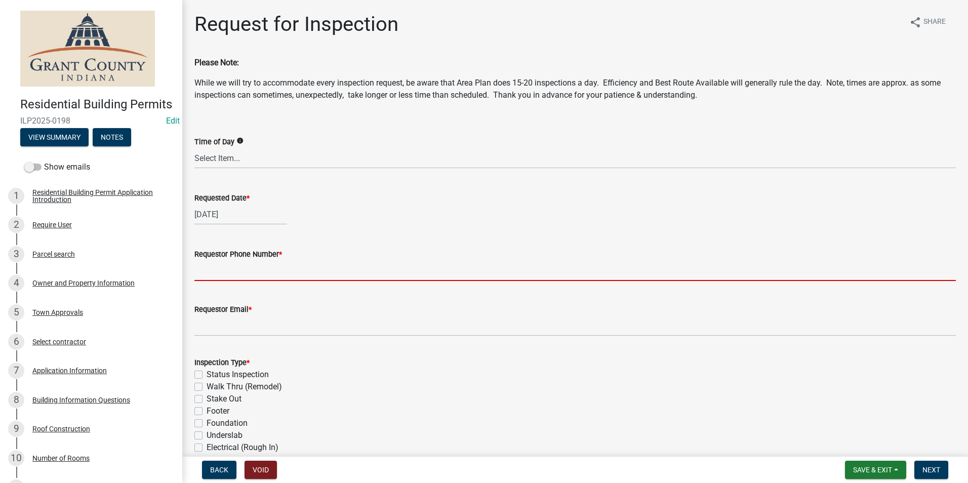
click at [240, 268] on input "Requestor Phone Number *" at bounding box center [575, 270] width 762 height 21
click at [75, 146] on button "View Summary" at bounding box center [54, 137] width 68 height 18
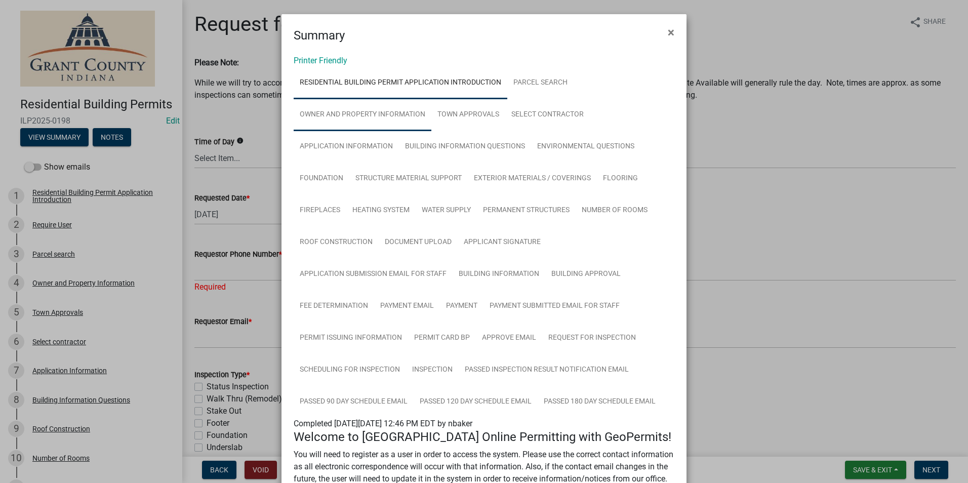
click at [360, 120] on link "Owner and Property Information" at bounding box center [363, 115] width 138 height 32
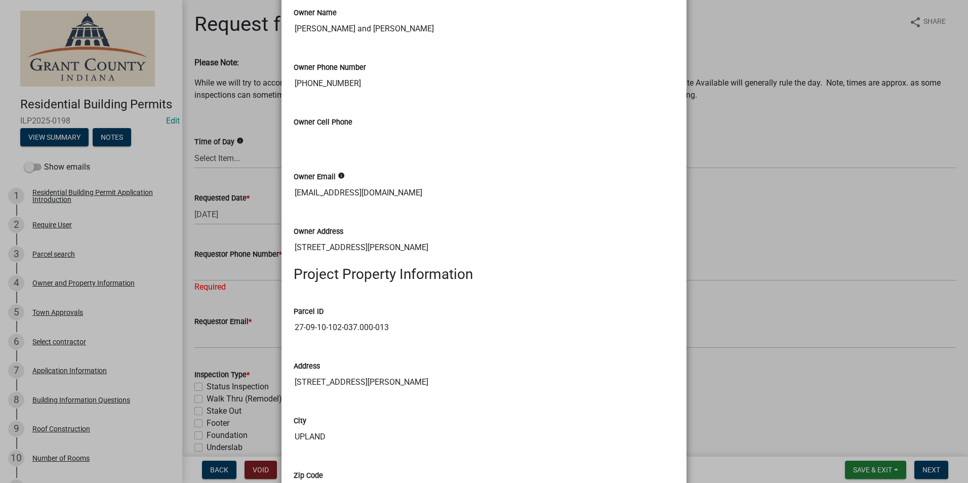
scroll to position [658, 0]
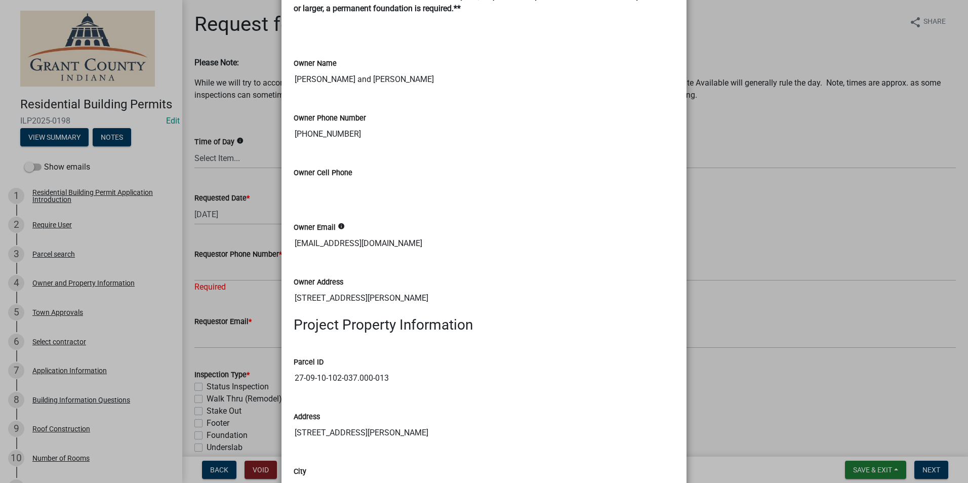
drag, startPoint x: 361, startPoint y: 126, endPoint x: 243, endPoint y: 135, distance: 118.4
click at [243, 135] on ngb-modal-window "Summary × Printer Friendly Residential Building Permit Application Introduction…" at bounding box center [484, 241] width 968 height 483
click at [778, 174] on ngb-modal-window "Summary × Printer Friendly Residential Building Permit Application Introduction…" at bounding box center [484, 241] width 968 height 483
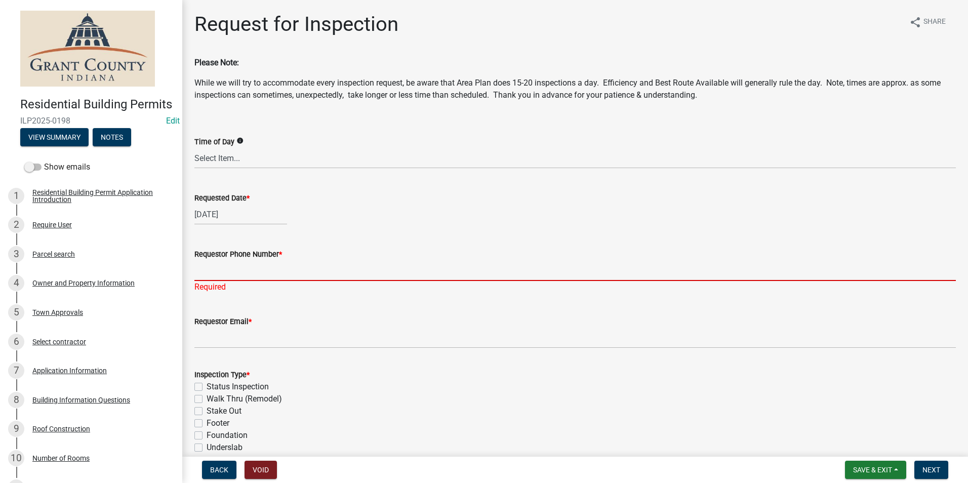
click at [367, 261] on input "Requestor Phone Number *" at bounding box center [575, 270] width 762 height 21
paste input "765-610-6158"
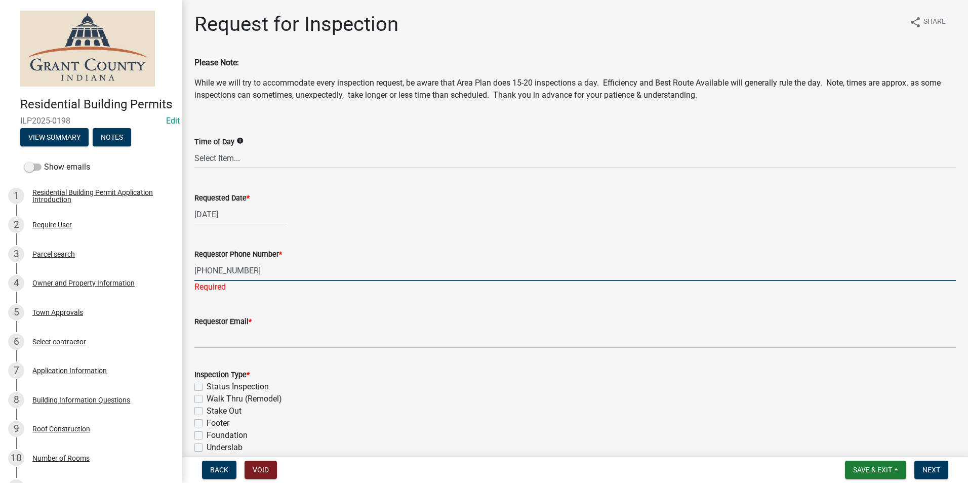
type input "765-610-6158"
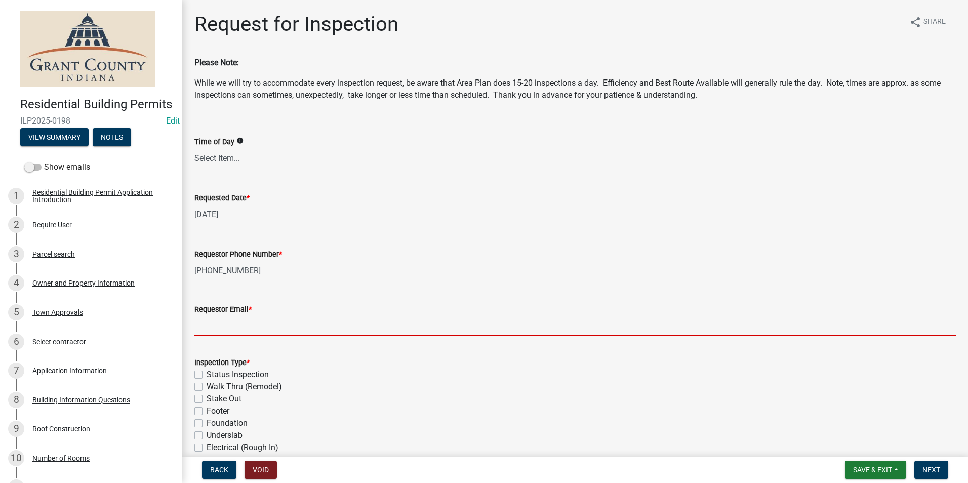
click at [318, 333] on input "Requestor Email *" at bounding box center [575, 326] width 762 height 21
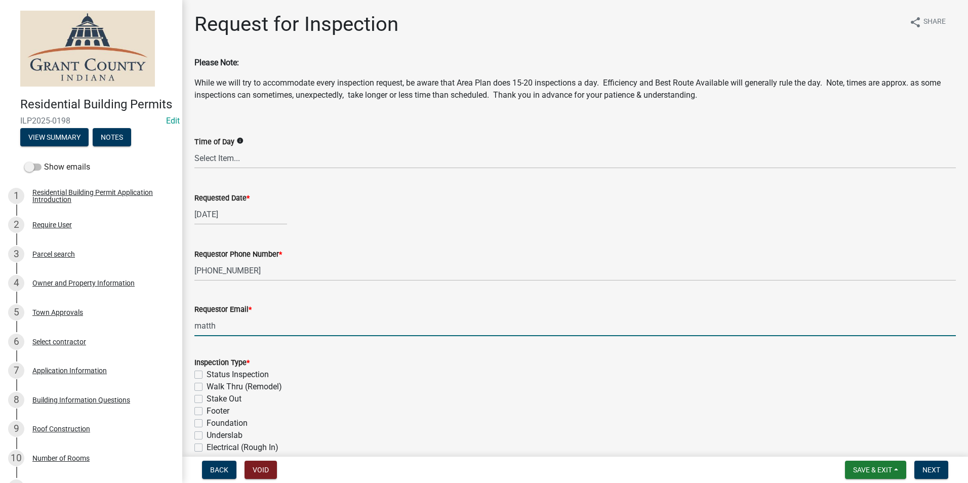
type input "matthewherrmann84@yahoo.com"
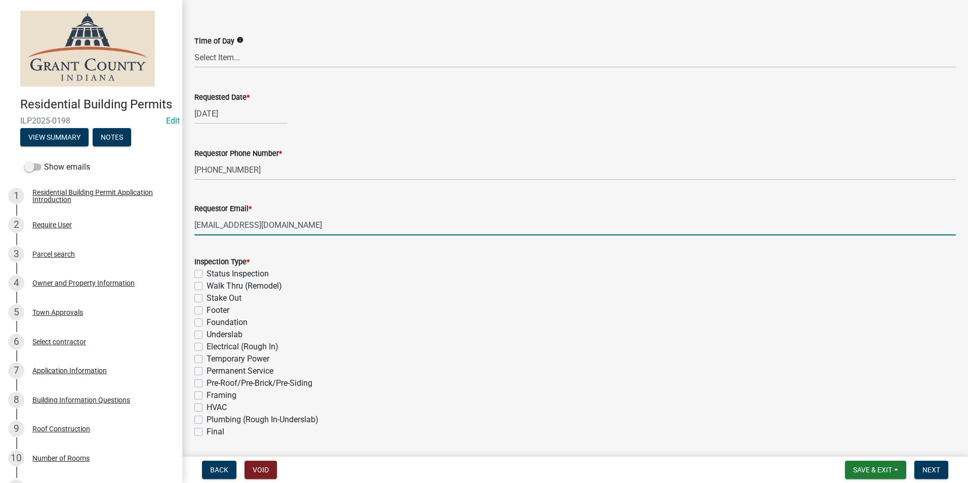
scroll to position [101, 0]
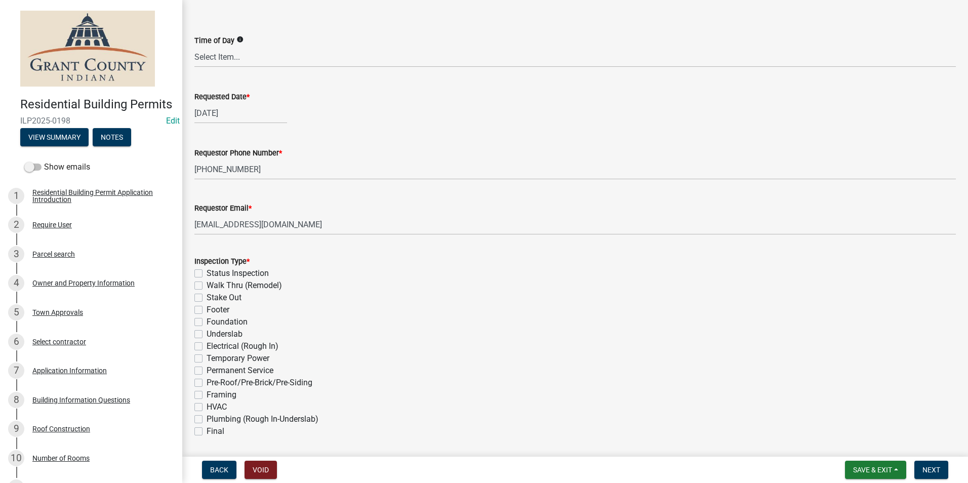
click at [207, 392] on label "Framing" at bounding box center [222, 395] width 30 height 12
click at [207, 392] on input "Framing" at bounding box center [210, 392] width 7 height 7
checkbox input "true"
checkbox input "false"
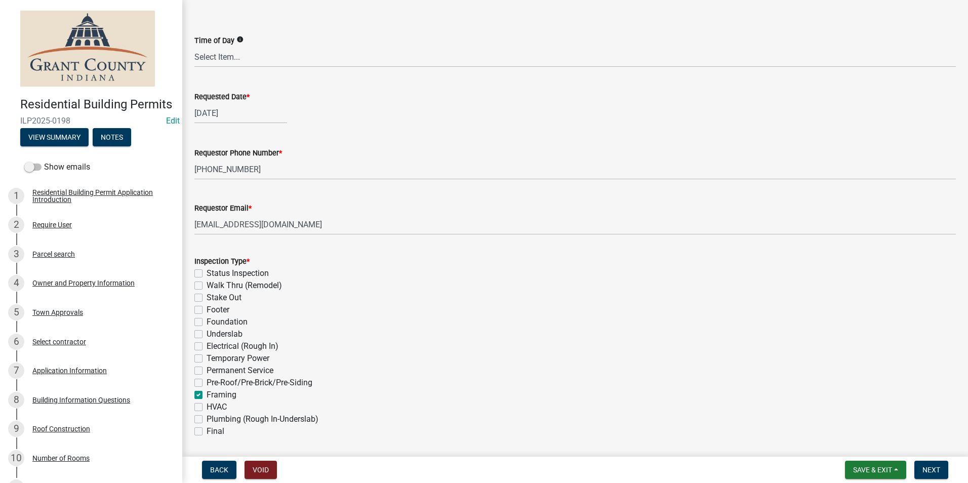
checkbox input "false"
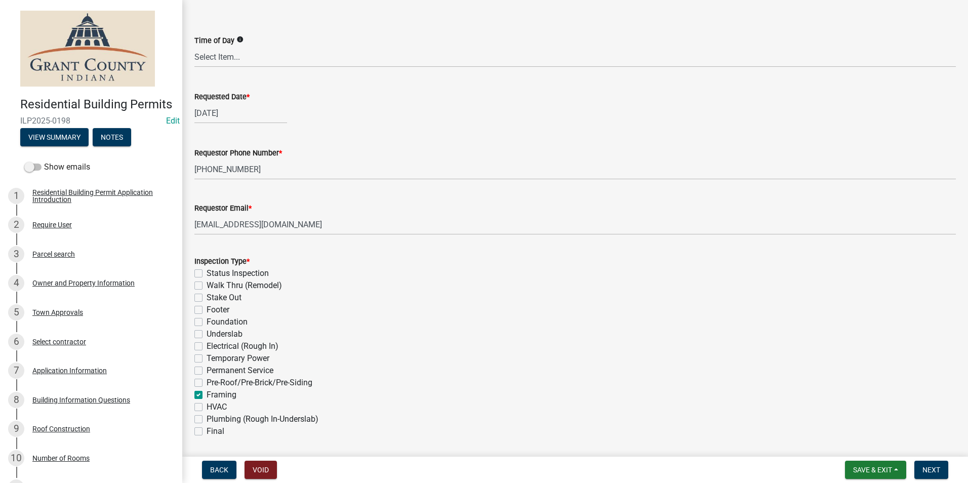
checkbox input "false"
checkbox input "true"
checkbox input "false"
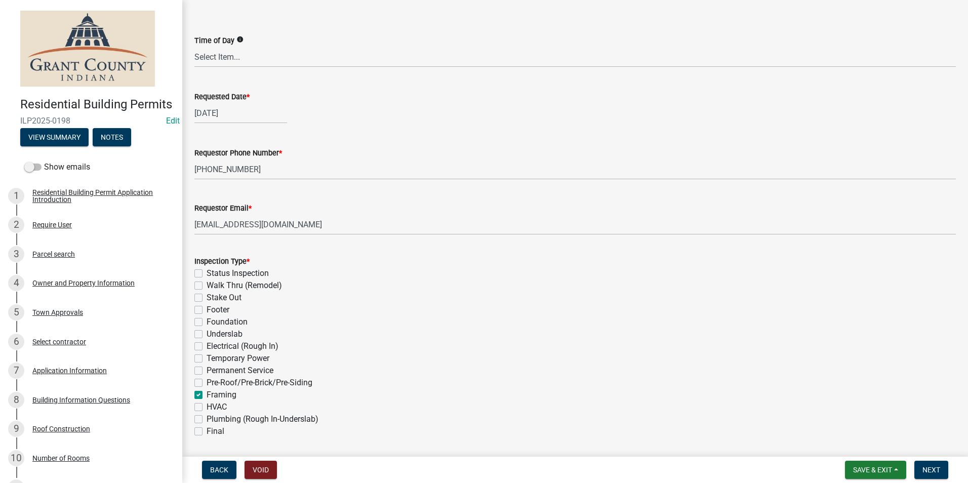
checkbox input "false"
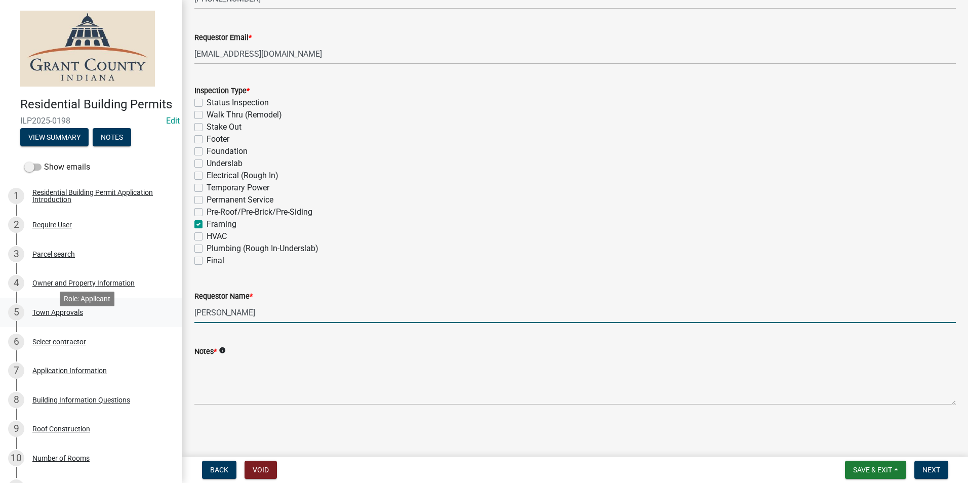
drag, startPoint x: 290, startPoint y: 316, endPoint x: 160, endPoint y: 317, distance: 130.2
click at [160, 317] on div "Residential Building Permits ILP2025-0198 Edit View Summary Notes Show emails 1…" at bounding box center [484, 241] width 968 height 483
type input "Matthew Herrmann"
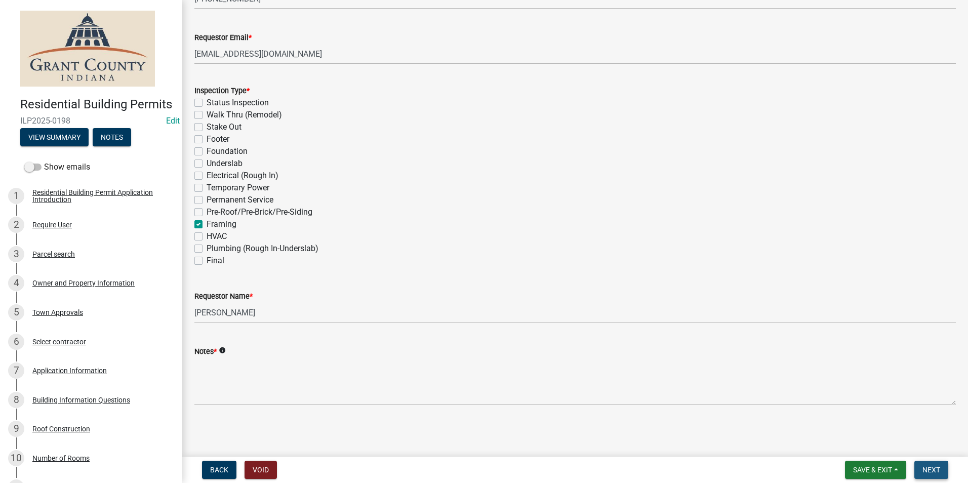
click at [933, 468] on span "Next" at bounding box center [932, 470] width 18 height 8
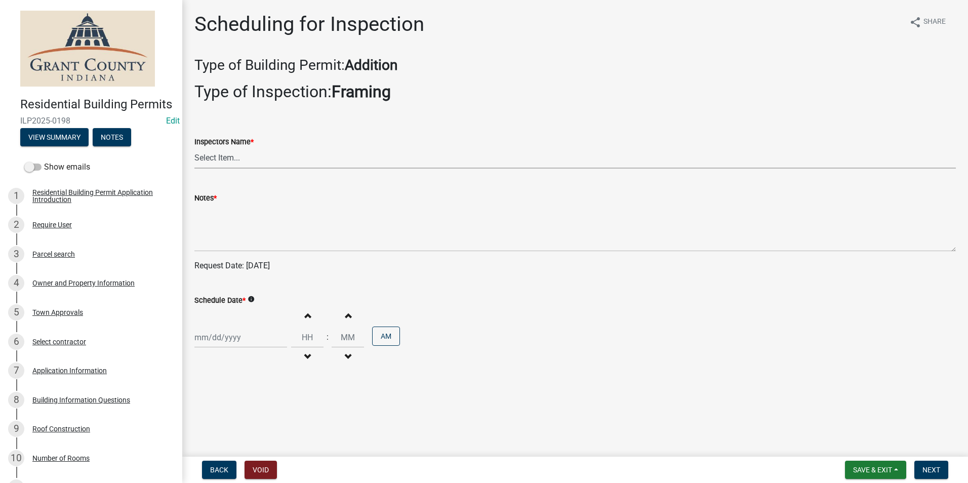
click at [249, 155] on select "Select Item... rberryhill (Randy Berryhill) jecouch (Jeffrey Couch) BBenefield …" at bounding box center [575, 158] width 762 height 21
select select "d7f9a44a-d2ea-4d3c-83b3-1aa71c950bd5"
click at [194, 148] on select "Select Item... rberryhill (Randy Berryhill) jecouch (Jeffrey Couch) BBenefield …" at bounding box center [575, 158] width 762 height 21
click at [237, 334] on div at bounding box center [240, 337] width 93 height 21
select select "8"
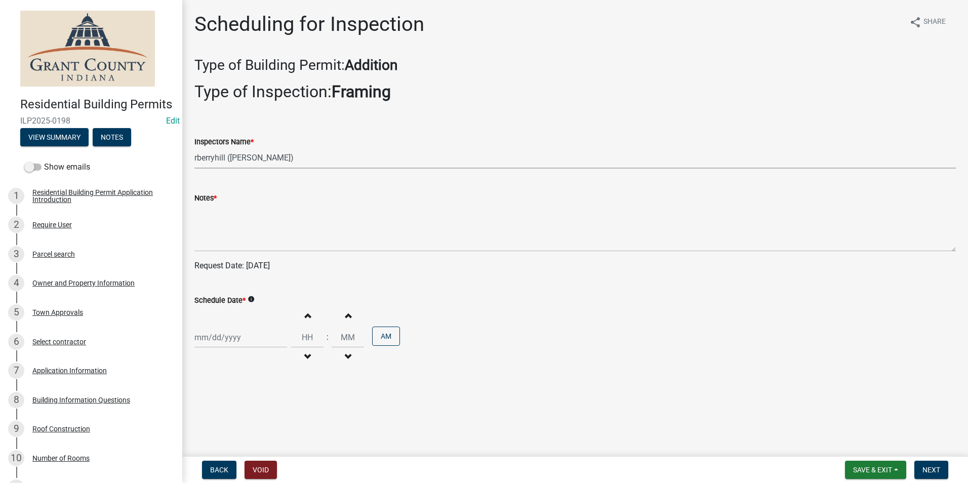
select select "2025"
click at [251, 266] on div "14" at bounding box center [253, 267] width 16 height 16
type input "[DATE]"
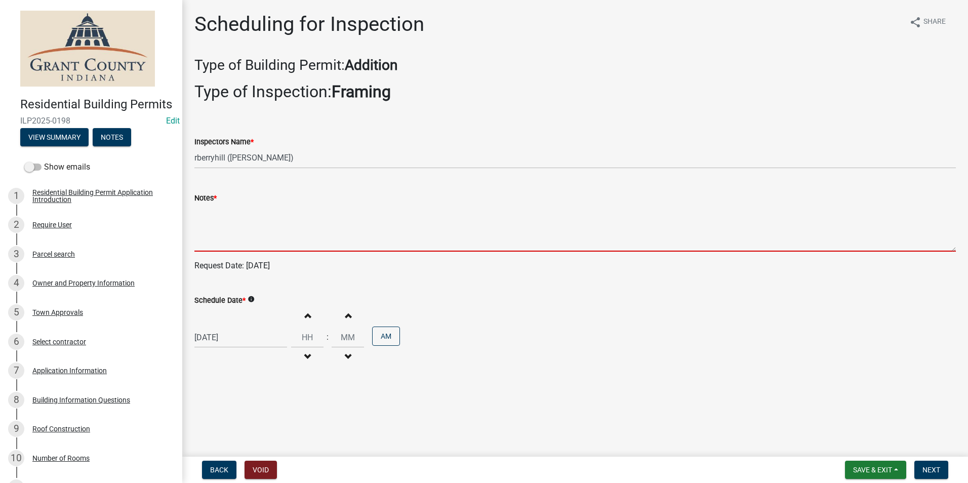
click at [240, 233] on textarea "Notes *" at bounding box center [575, 228] width 762 height 48
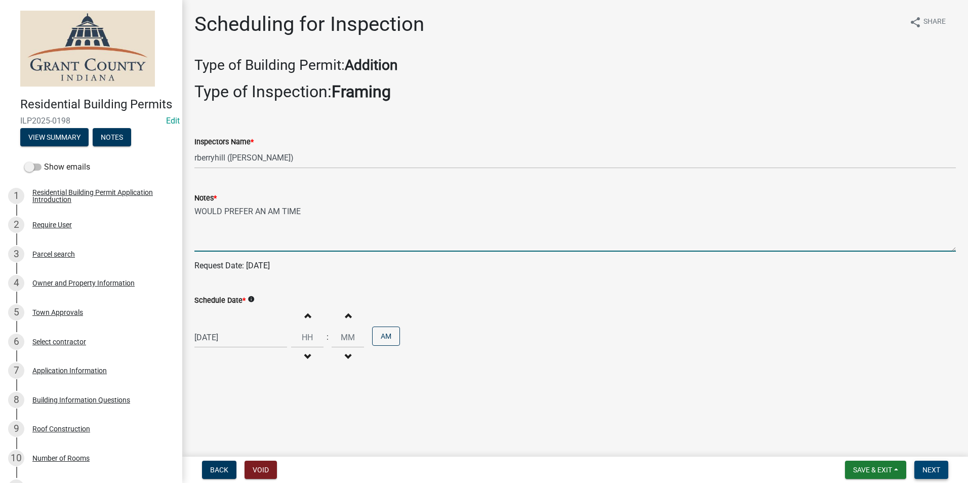
type textarea "WOULD PREFER AN AM TIME"
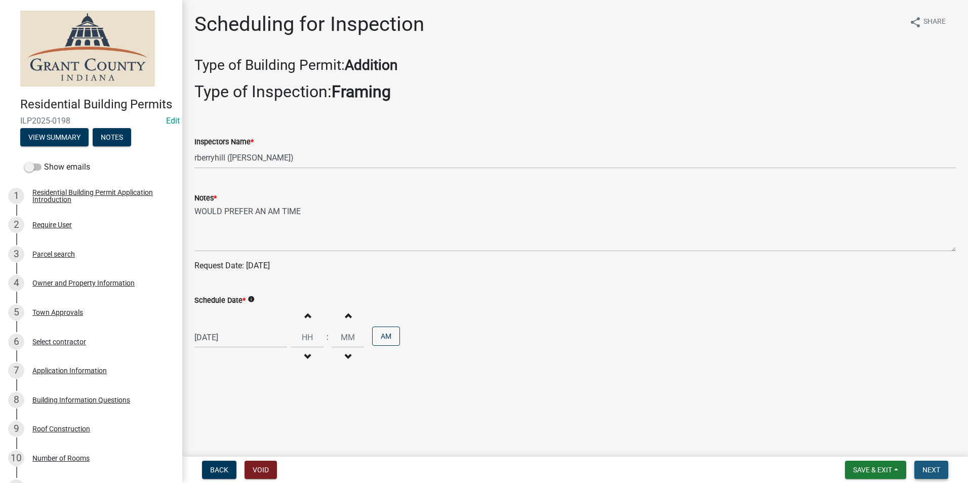
click at [943, 471] on button "Next" at bounding box center [932, 470] width 34 height 18
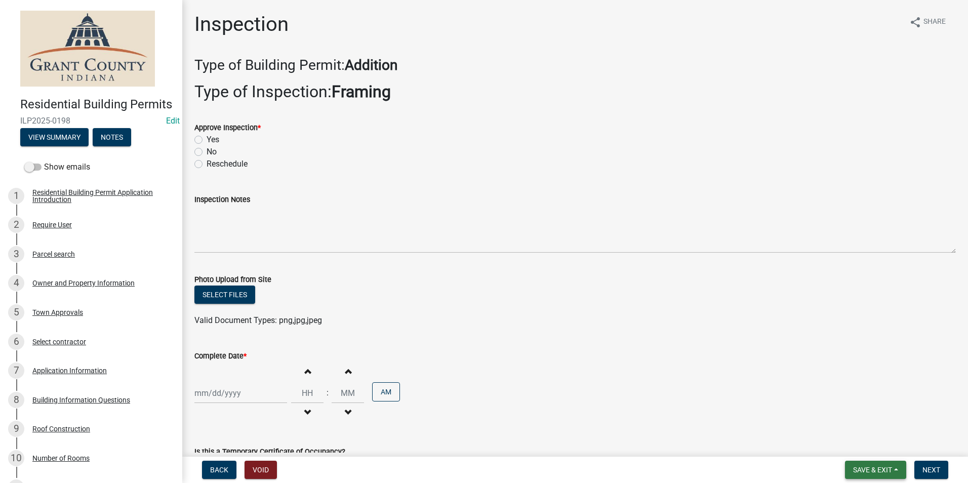
click at [871, 467] on span "Save & Exit" at bounding box center [872, 470] width 39 height 8
click at [864, 454] on button "Save & Exit" at bounding box center [866, 444] width 81 height 24
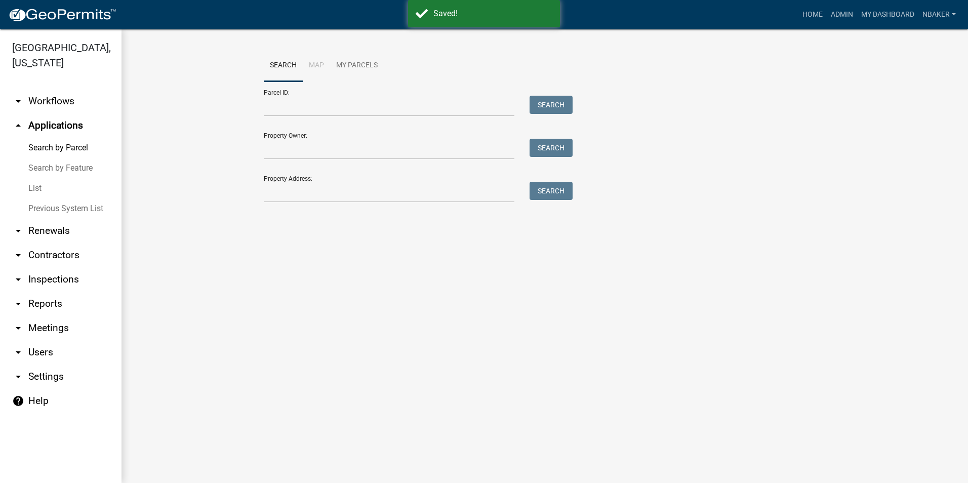
click at [48, 267] on link "arrow_drop_down Inspections" at bounding box center [61, 279] width 122 height 24
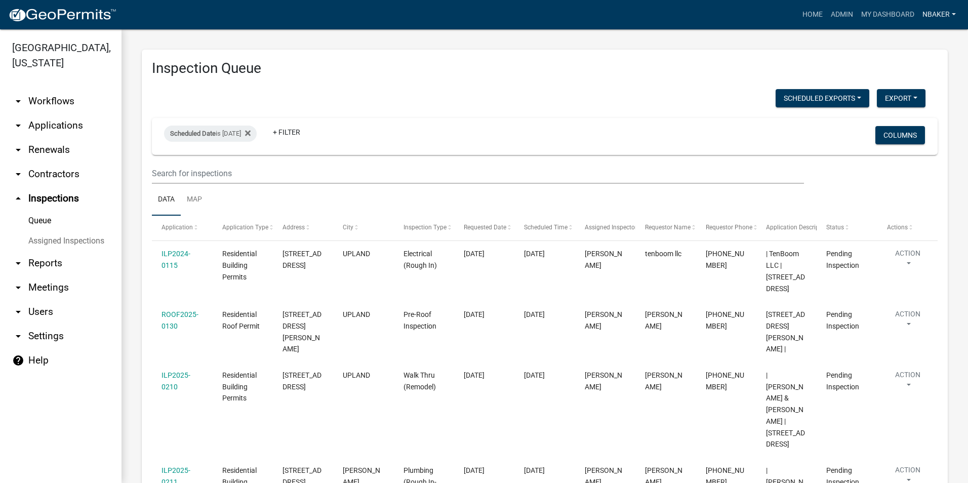
click at [934, 23] on link "nbaker" at bounding box center [940, 14] width 42 height 19
click at [916, 96] on link "Logout" at bounding box center [919, 99] width 81 height 24
